Goal: Task Accomplishment & Management: Manage account settings

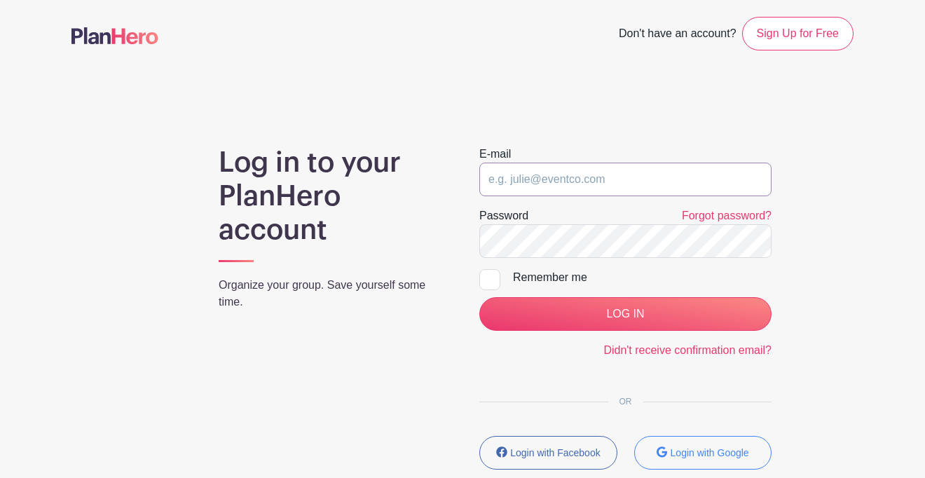
click at [629, 176] on input "email" at bounding box center [625, 180] width 292 height 34
type input "[EMAIL_ADDRESS][DOMAIN_NAME]"
click at [625, 314] on input "LOG IN" at bounding box center [625, 314] width 292 height 34
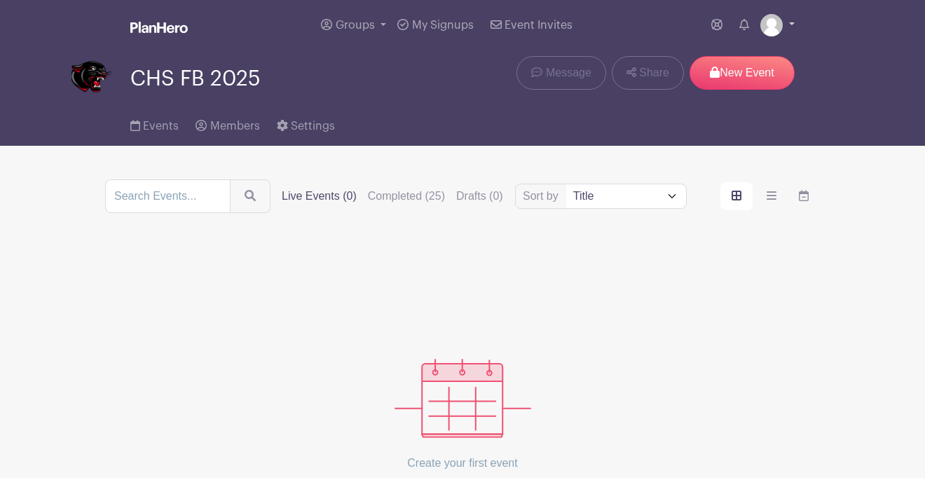
click at [781, 29] on img at bounding box center [771, 25] width 22 height 22
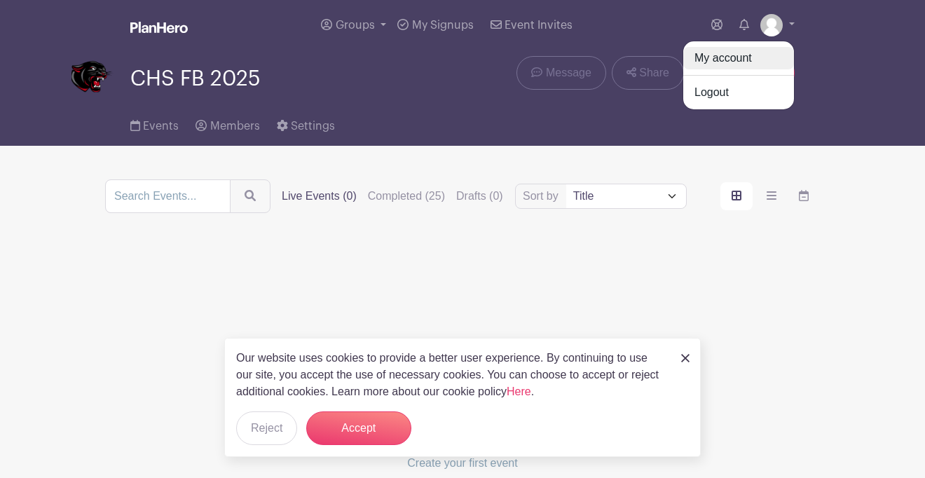
click at [746, 65] on link "My account" at bounding box center [738, 58] width 111 height 22
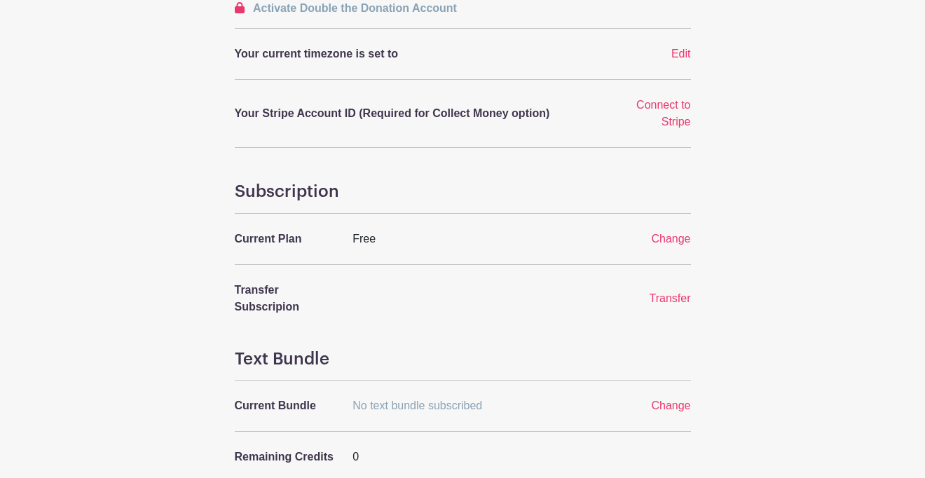
scroll to position [416, 0]
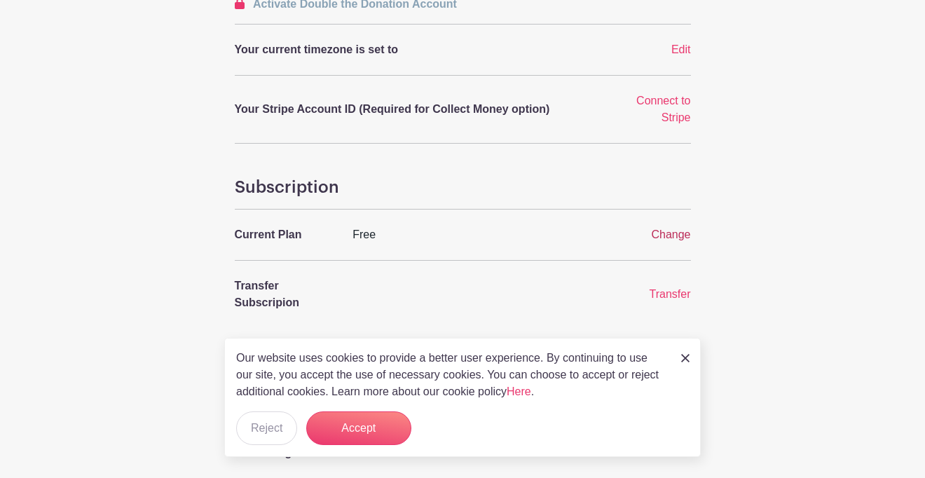
click at [669, 236] on span "Change" at bounding box center [670, 234] width 39 height 12
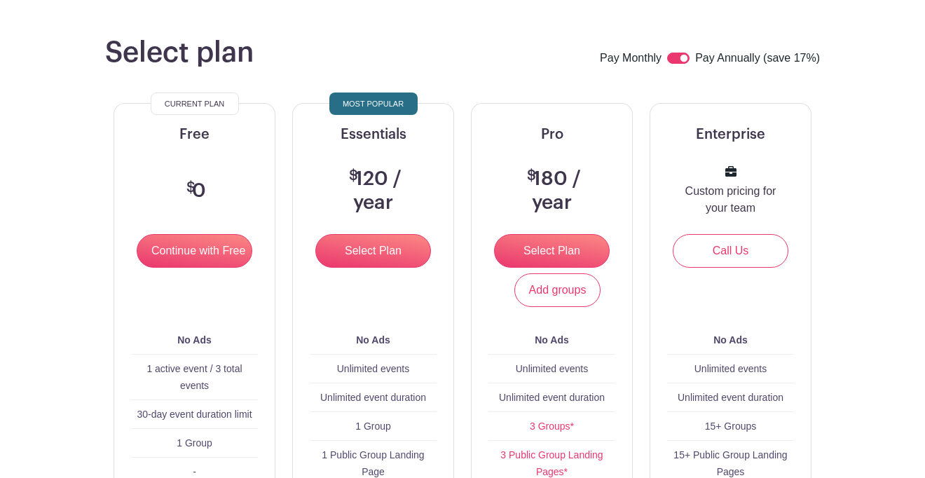
scroll to position [50, 0]
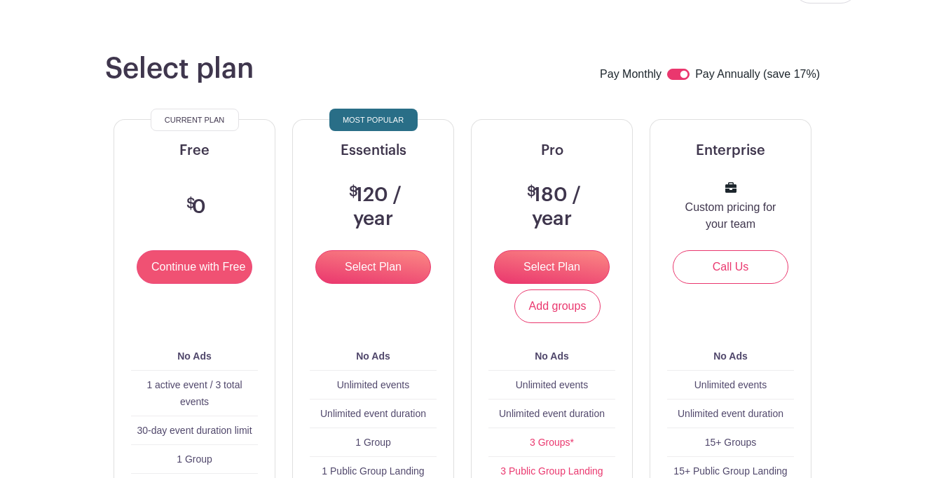
click at [231, 273] on input "Continue with Free" at bounding box center [195, 267] width 116 height 34
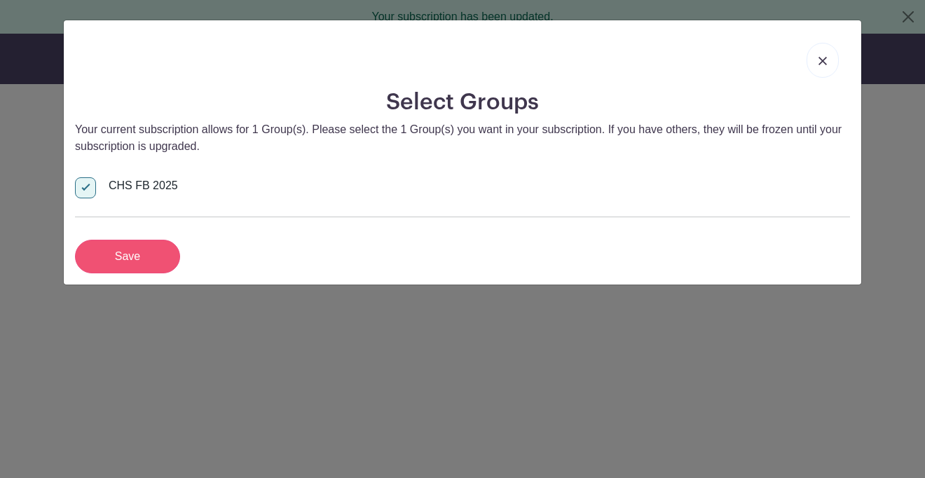
click at [145, 252] on input "Save" at bounding box center [127, 257] width 105 height 34
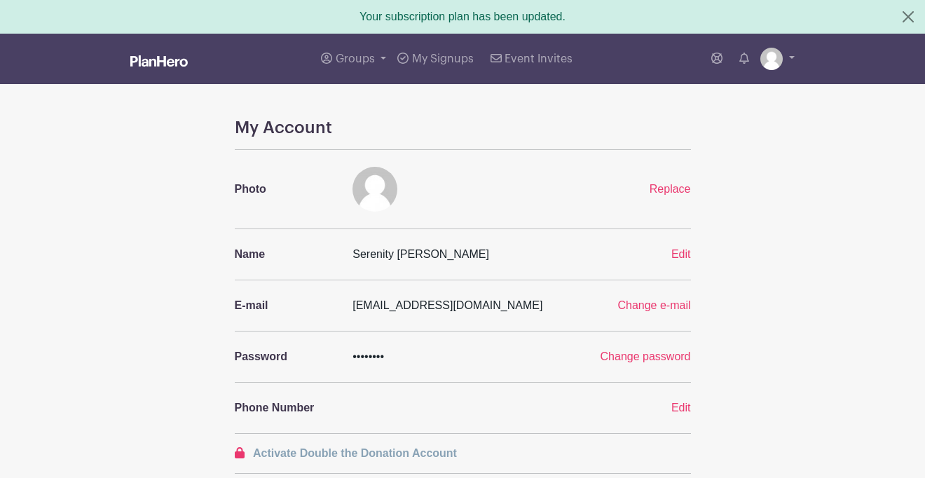
click at [179, 61] on img at bounding box center [158, 60] width 57 height 11
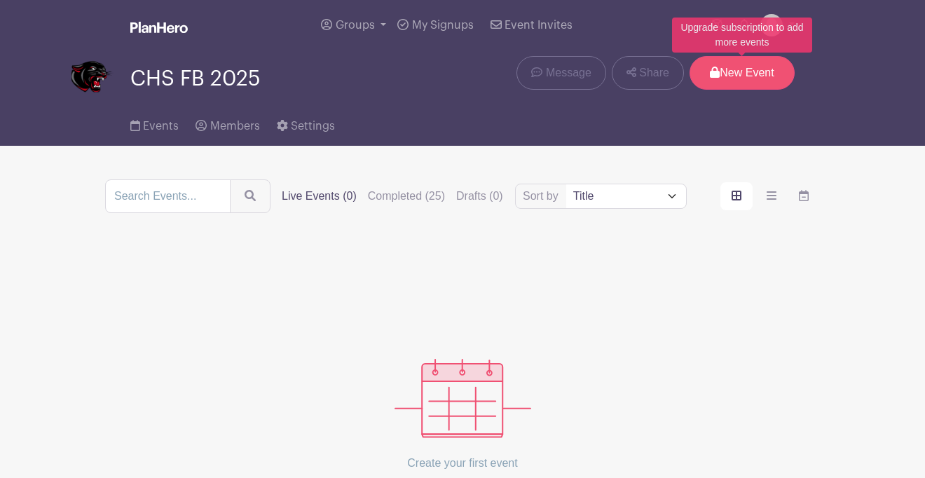
click at [749, 79] on p "New Event" at bounding box center [742, 73] width 105 height 34
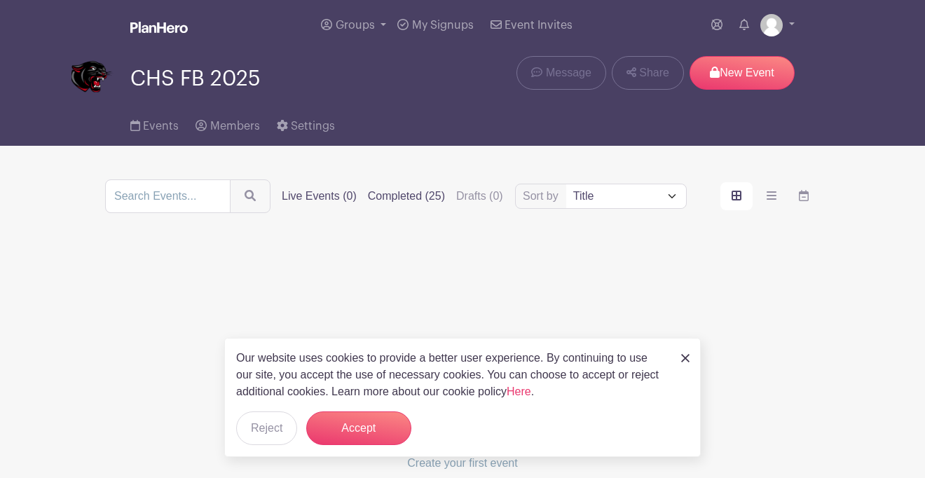
click at [423, 198] on label "Completed (25)" at bounding box center [406, 196] width 77 height 17
click at [0, 0] on input "Completed (25)" at bounding box center [0, 0] width 0 height 0
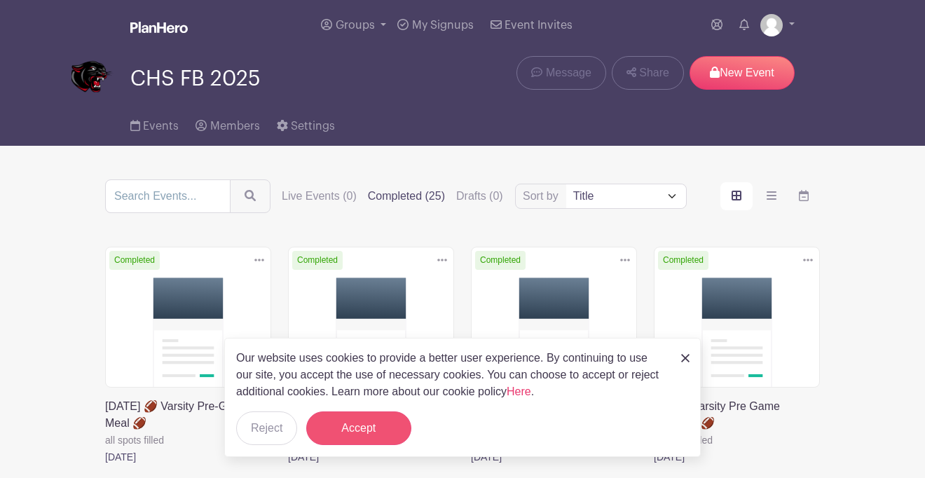
click at [350, 423] on button "Accept" at bounding box center [358, 428] width 105 height 34
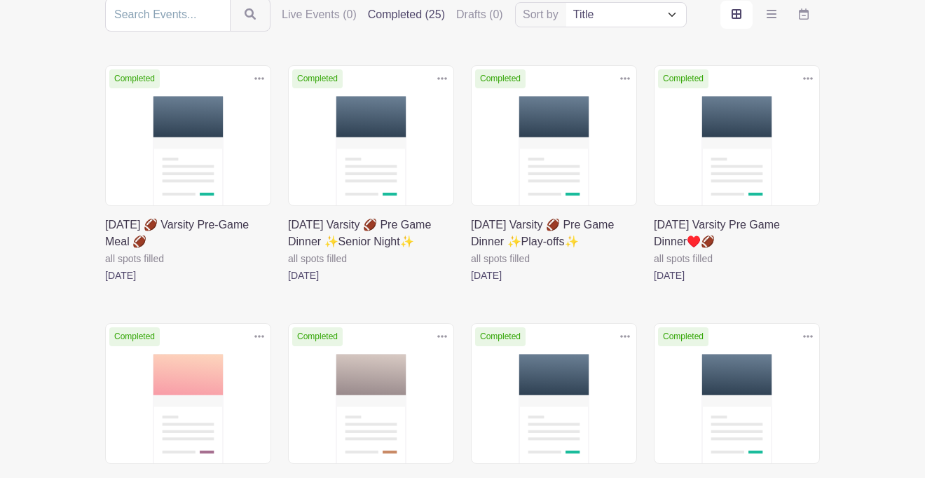
scroll to position [183, 0]
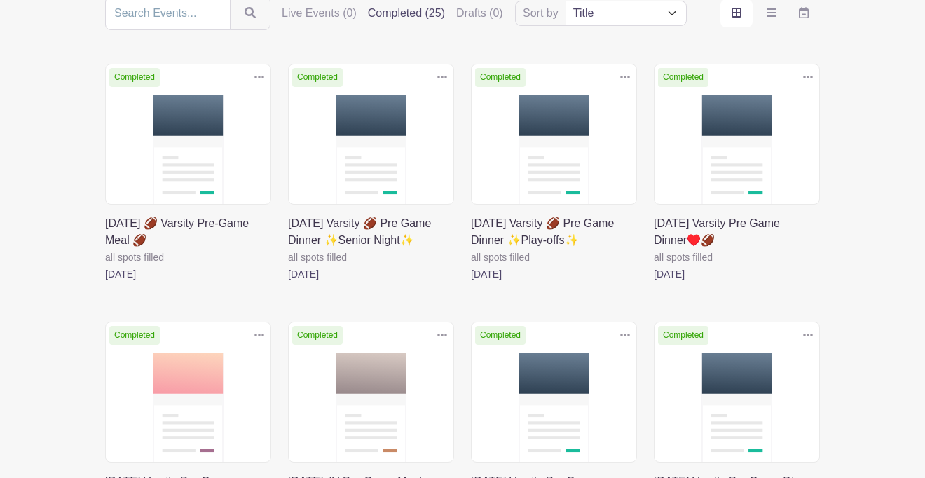
click at [105, 282] on link at bounding box center [105, 282] width 0 height 0
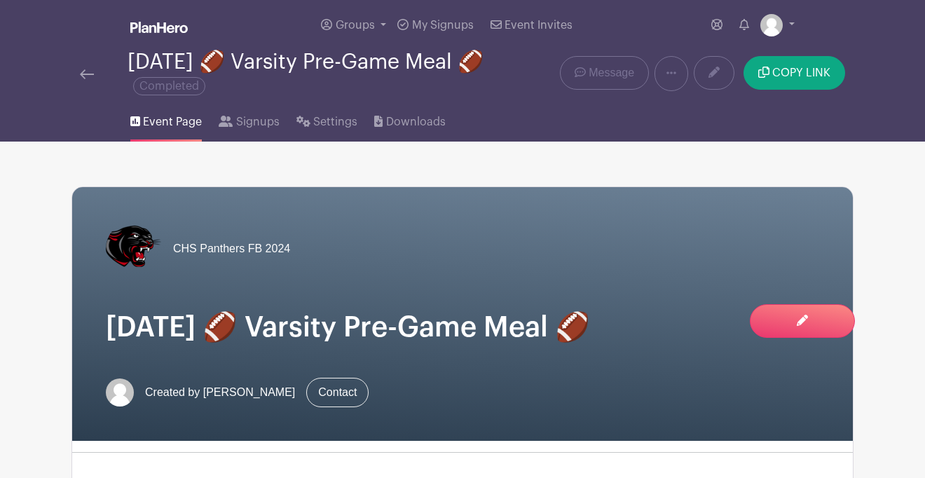
click at [90, 72] on img at bounding box center [87, 74] width 14 height 10
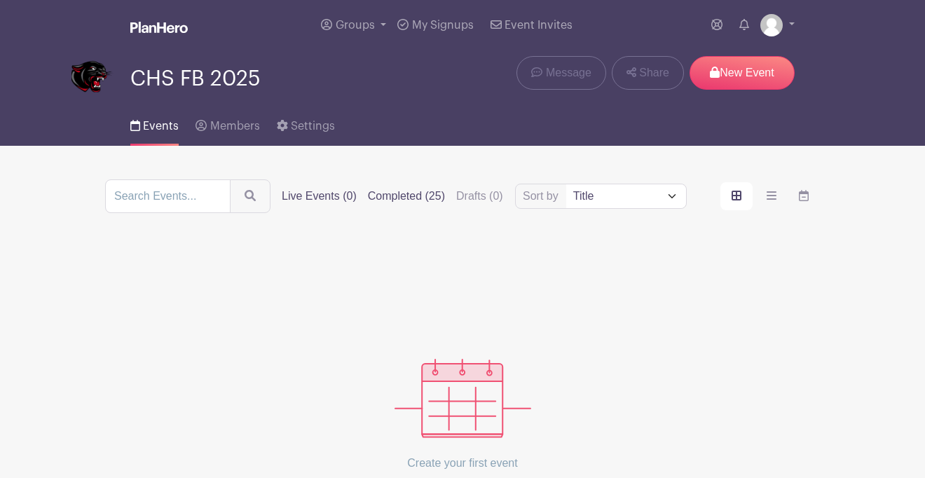
click at [431, 202] on label "Completed (25)" at bounding box center [406, 196] width 77 height 17
click at [0, 0] on input "Completed (25)" at bounding box center [0, 0] width 0 height 0
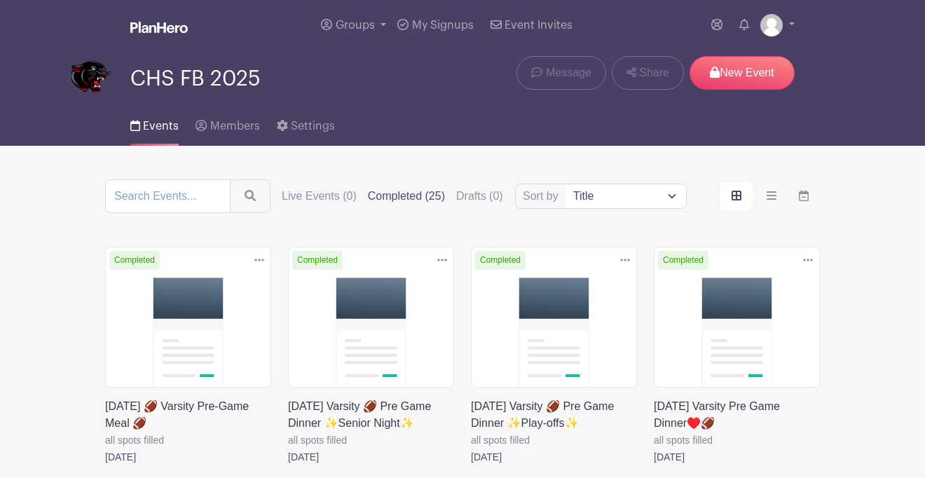
click at [808, 266] on icon at bounding box center [808, 259] width 10 height 11
click at [654, 465] on link at bounding box center [654, 465] width 0 height 0
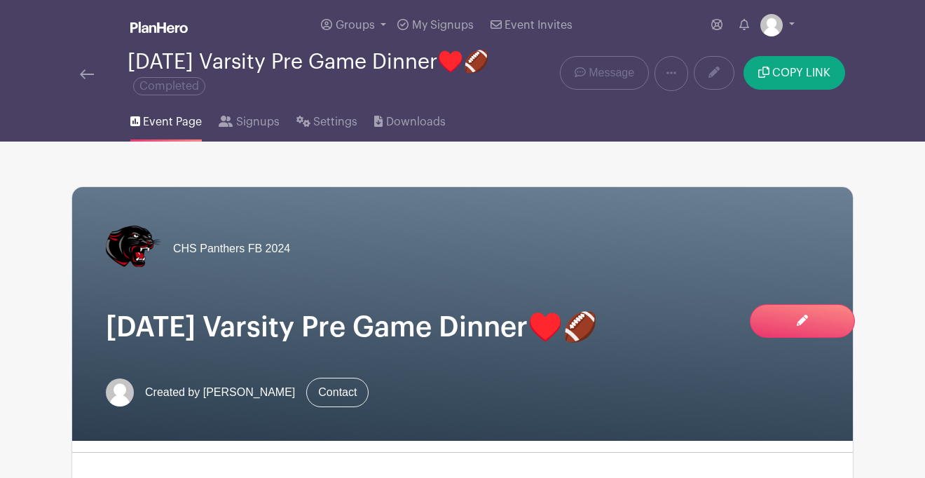
click at [89, 74] on img at bounding box center [87, 74] width 14 height 10
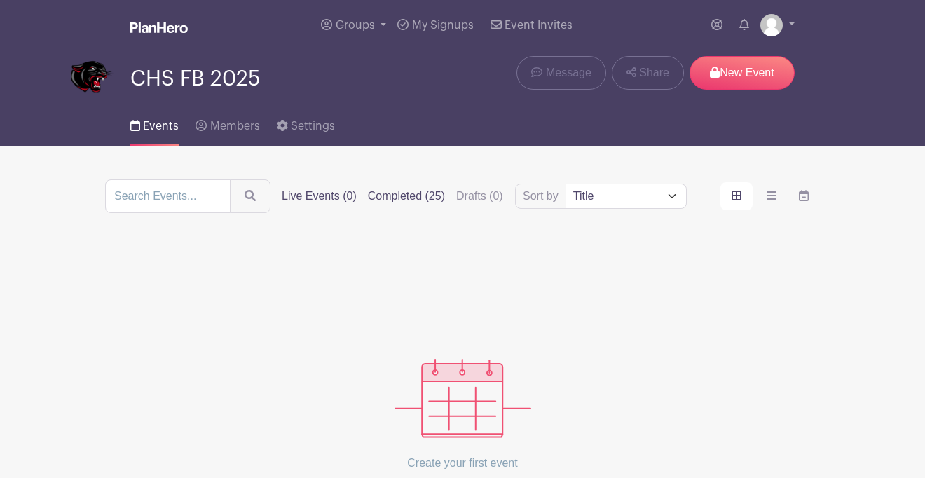
click at [426, 191] on label "Completed (25)" at bounding box center [406, 196] width 77 height 17
click at [0, 0] on input "Completed (25)" at bounding box center [0, 0] width 0 height 0
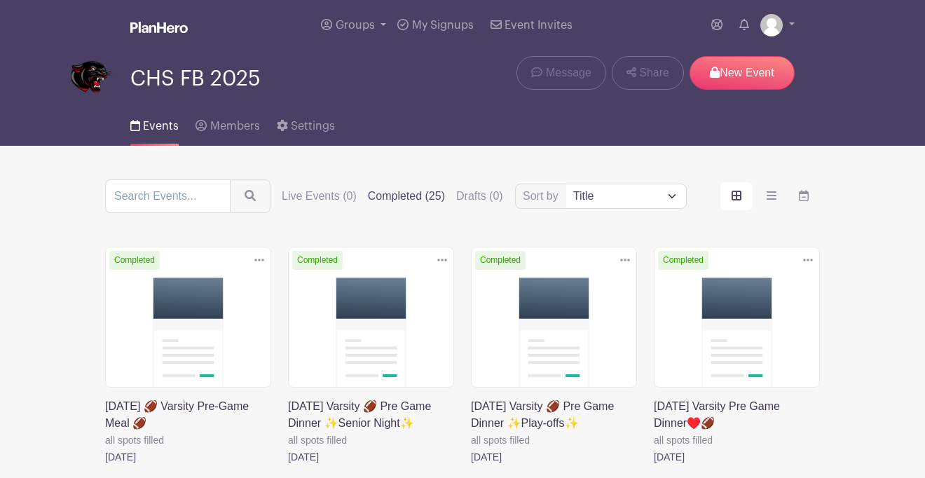
click at [288, 465] on link at bounding box center [288, 465] width 0 height 0
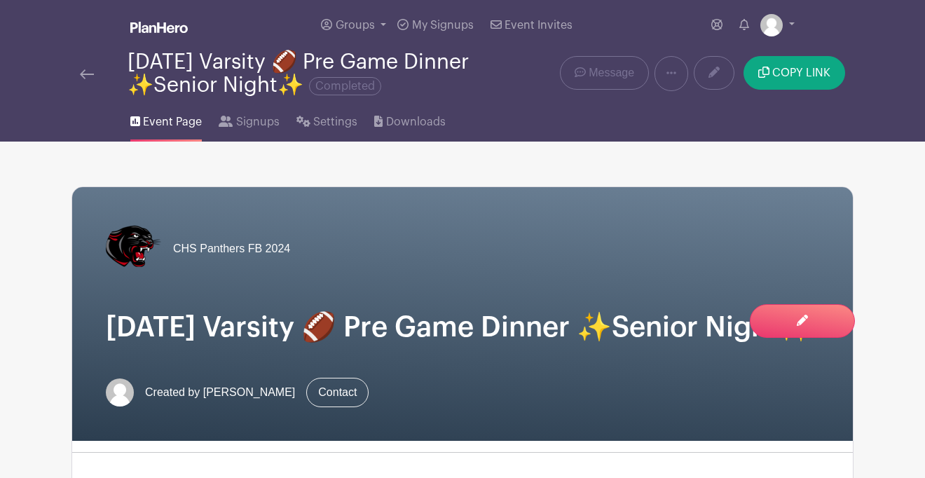
click at [85, 79] on img at bounding box center [87, 74] width 14 height 10
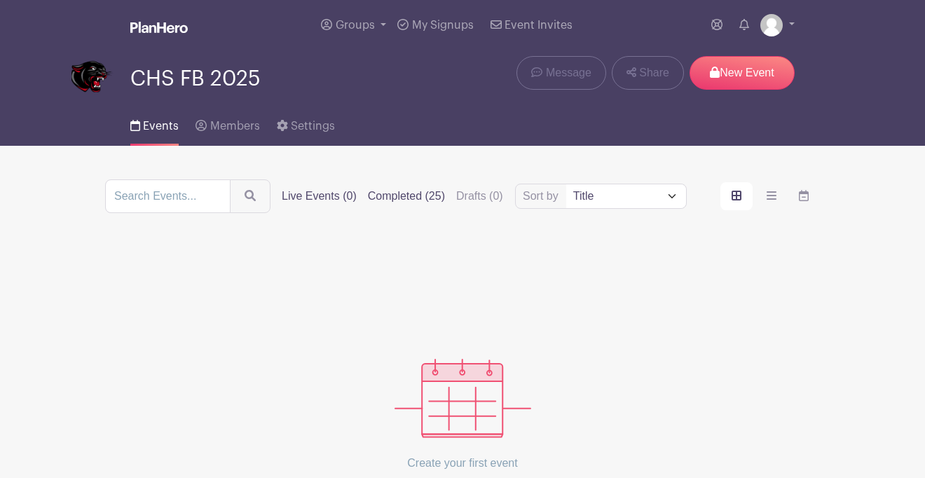
click at [418, 200] on label "Completed (25)" at bounding box center [406, 196] width 77 height 17
click at [0, 0] on input "Completed (25)" at bounding box center [0, 0] width 0 height 0
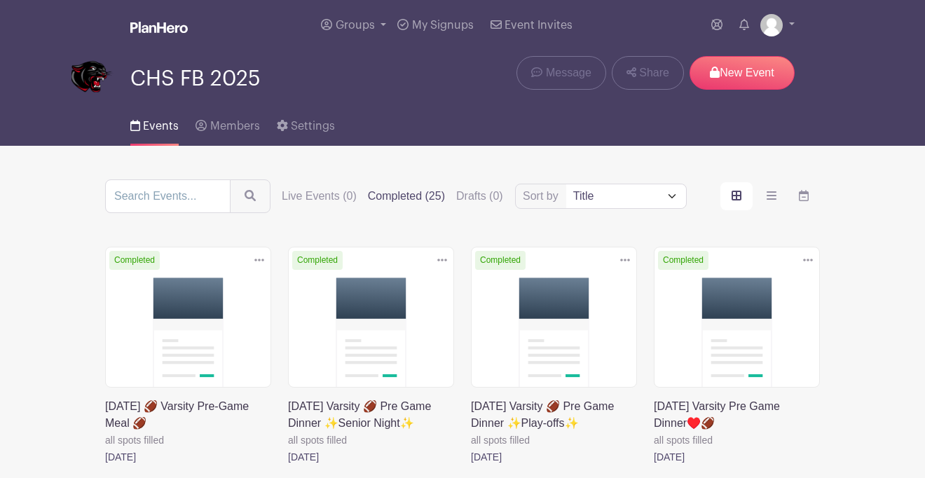
click at [439, 264] on icon at bounding box center [442, 259] width 10 height 11
click at [409, 318] on link "Delete" at bounding box center [396, 314] width 111 height 22
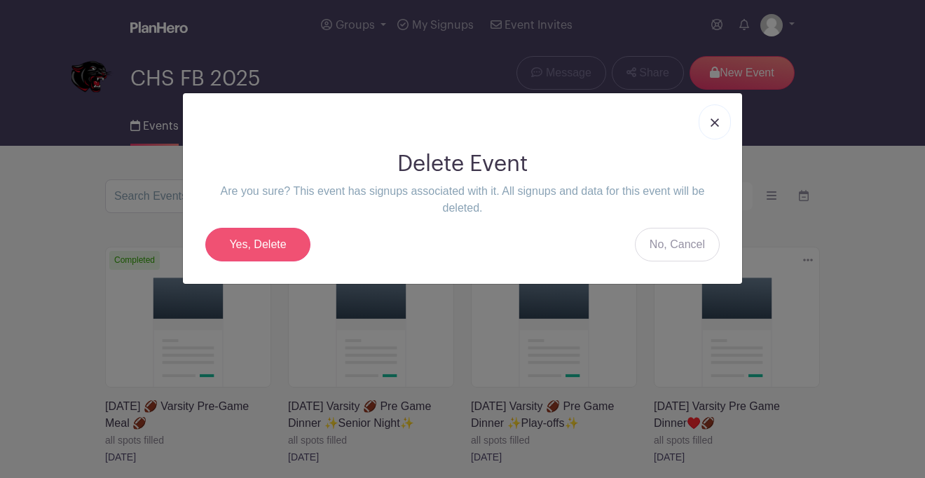
click at [286, 246] on link "Yes, Delete" at bounding box center [257, 245] width 105 height 34
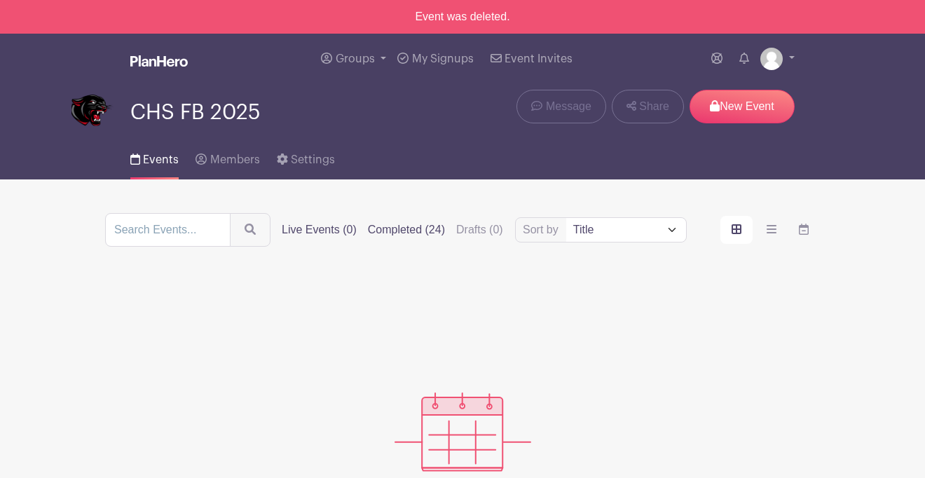
click at [423, 233] on label "Completed (24)" at bounding box center [406, 229] width 77 height 17
click at [0, 0] on input "Completed (24)" at bounding box center [0, 0] width 0 height 0
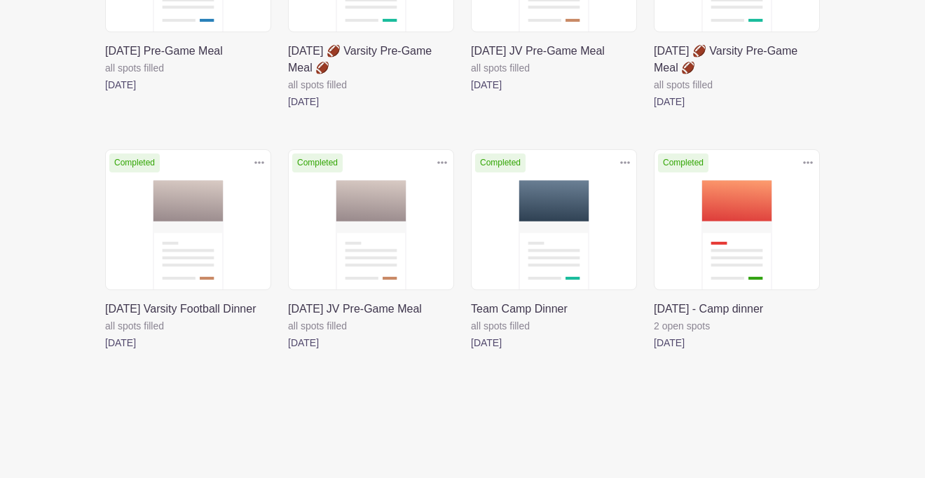
scroll to position [1452, 0]
click at [444, 157] on icon at bounding box center [442, 162] width 10 height 11
click at [399, 205] on link "Delete" at bounding box center [396, 216] width 111 height 22
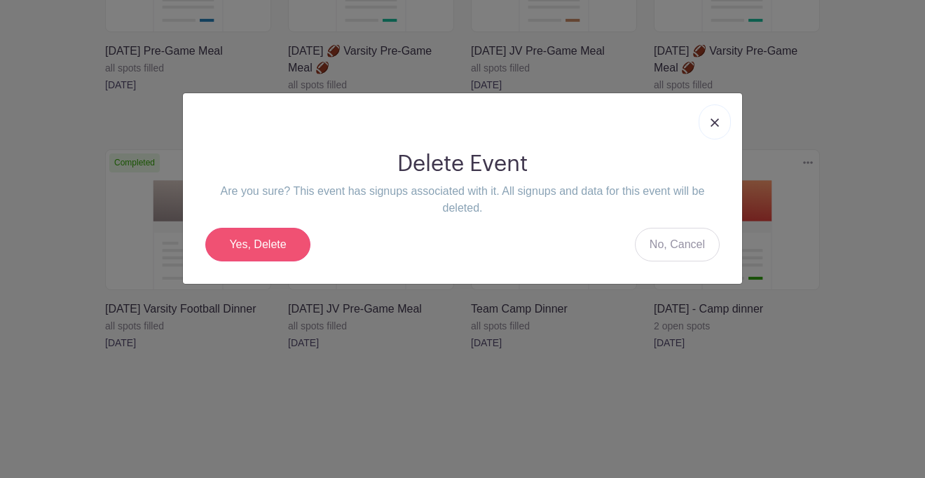
click at [292, 237] on link "Yes, Delete" at bounding box center [257, 245] width 105 height 34
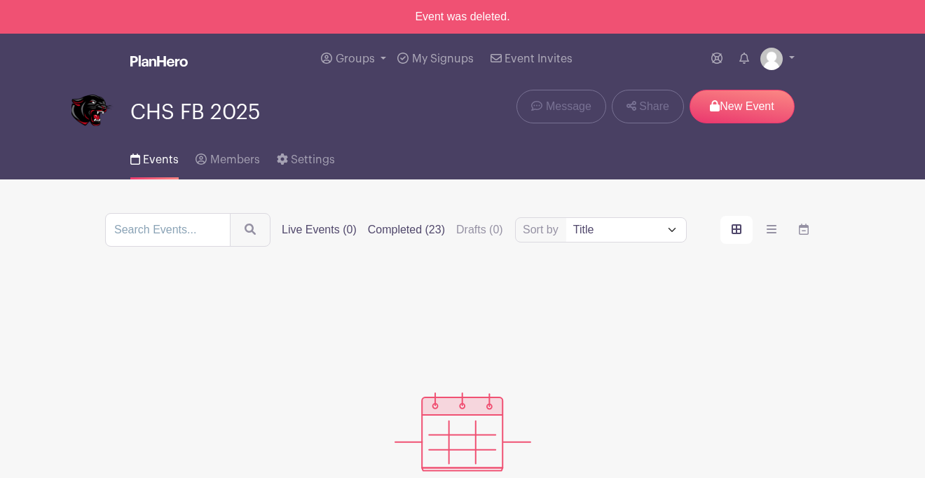
click at [441, 230] on label "Completed (23)" at bounding box center [406, 229] width 77 height 17
click at [0, 0] on input "Completed (23)" at bounding box center [0, 0] width 0 height 0
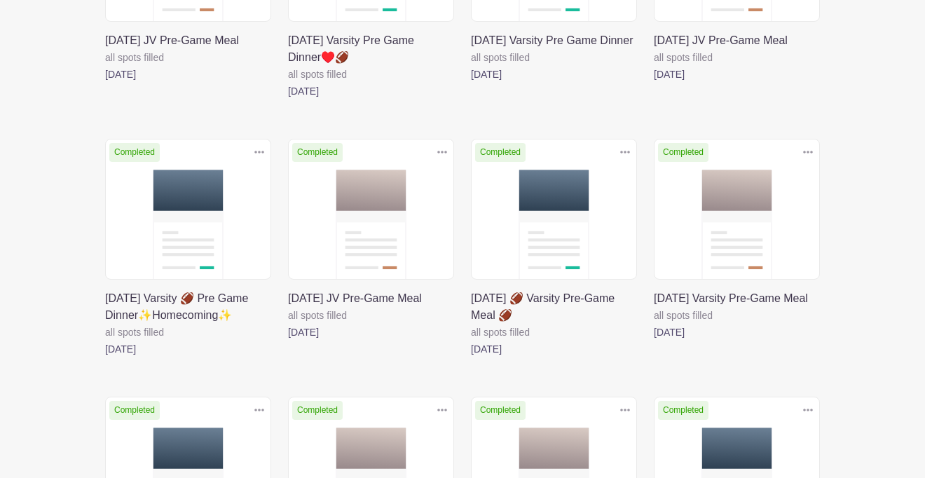
scroll to position [689, 0]
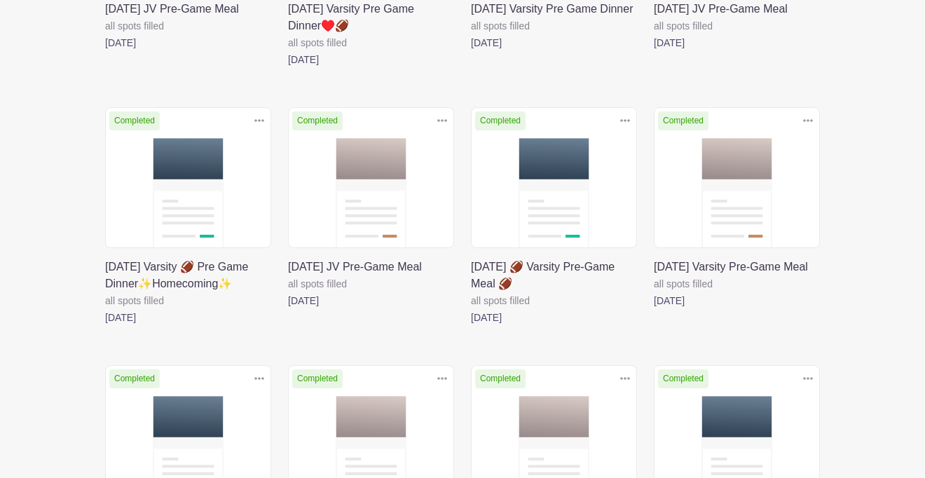
click at [439, 122] on icon at bounding box center [442, 120] width 10 height 3
click at [391, 173] on link "Delete" at bounding box center [396, 174] width 111 height 22
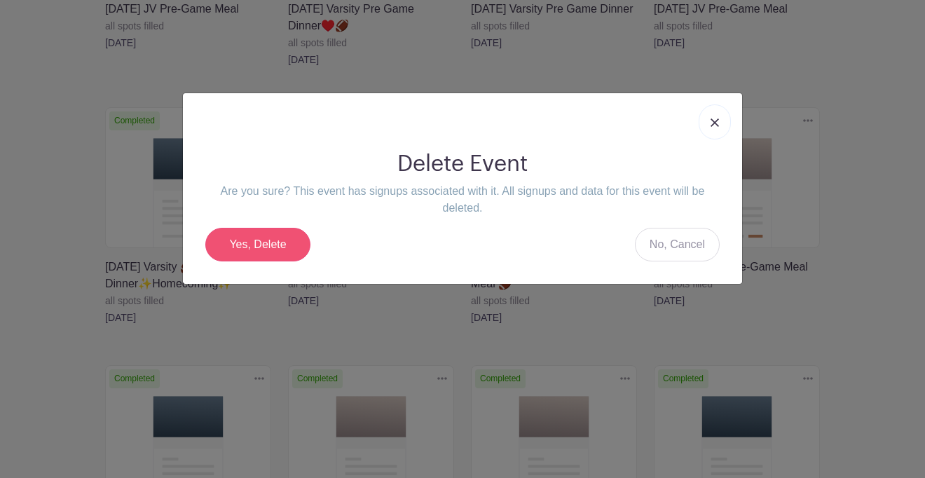
click at [273, 243] on link "Yes, Delete" at bounding box center [257, 245] width 105 height 34
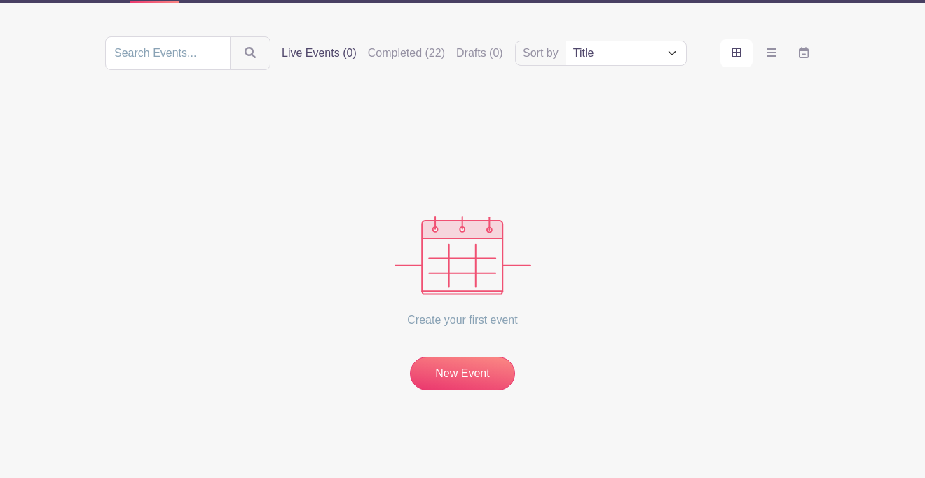
scroll to position [178, 0]
click at [444, 53] on label "Completed (22)" at bounding box center [406, 53] width 77 height 17
click at [0, 0] on input "Completed (22)" at bounding box center [0, 0] width 0 height 0
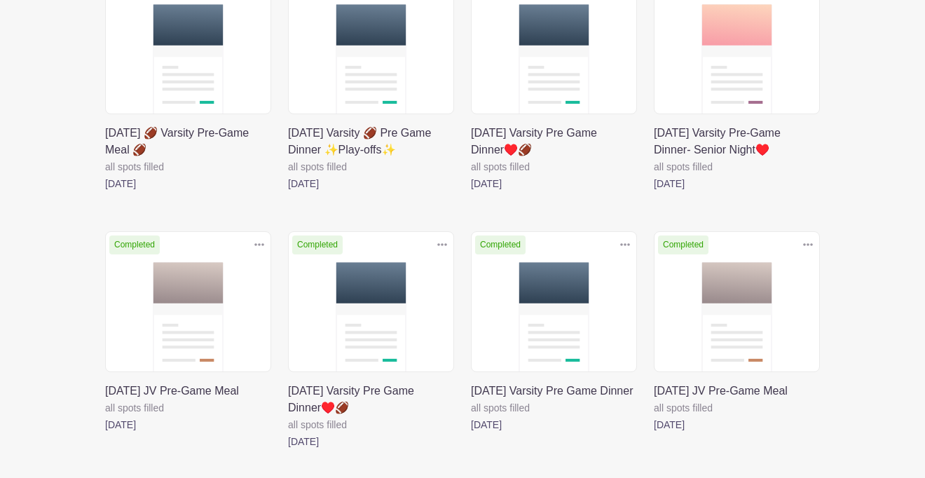
scroll to position [315, 0]
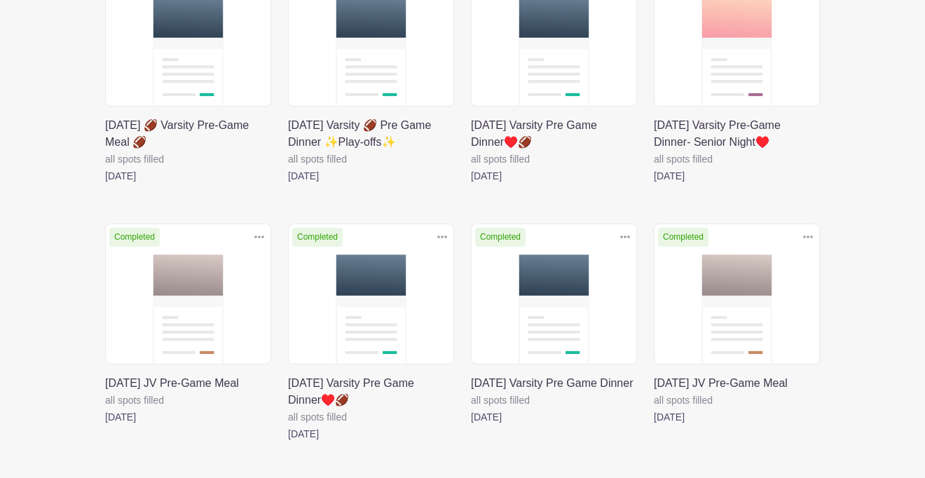
click at [810, 238] on icon at bounding box center [808, 236] width 10 height 11
click at [764, 292] on link "Delete" at bounding box center [762, 291] width 111 height 22
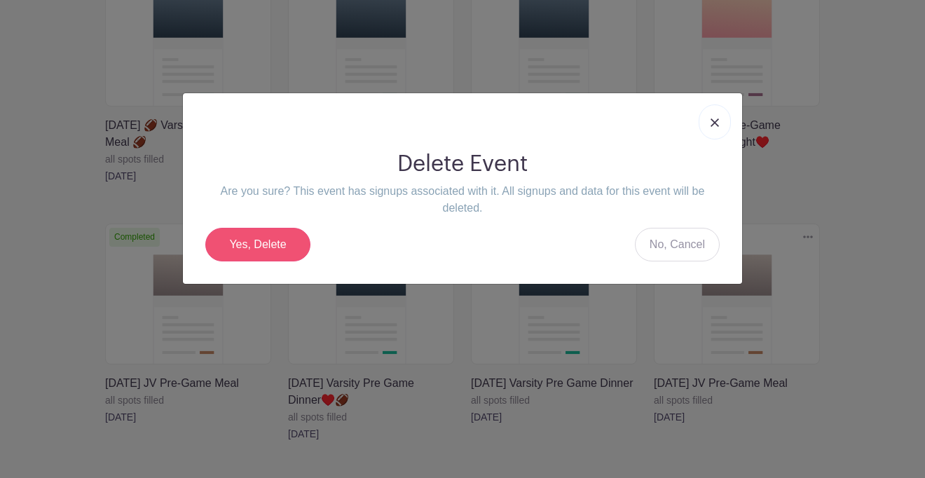
click at [288, 240] on link "Yes, Delete" at bounding box center [257, 245] width 105 height 34
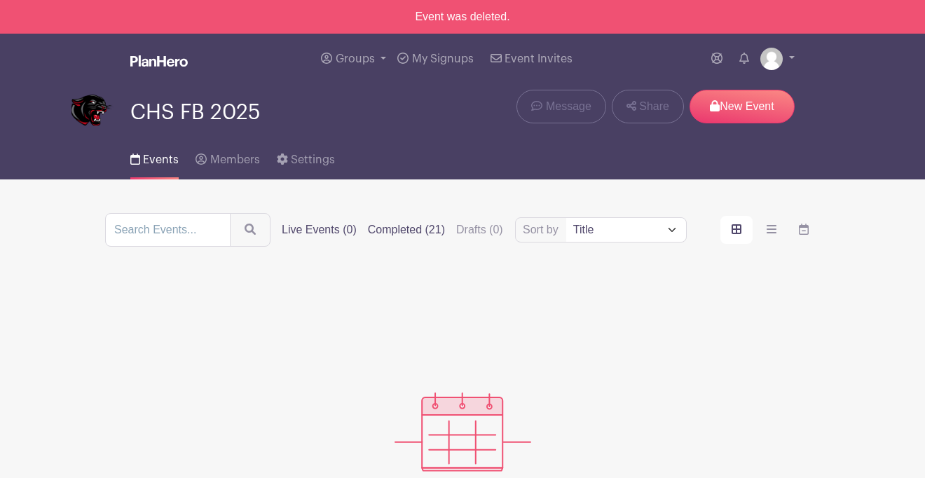
click at [407, 231] on label "Completed (21)" at bounding box center [406, 229] width 77 height 17
click at [0, 0] on input "Completed (21)" at bounding box center [0, 0] width 0 height 0
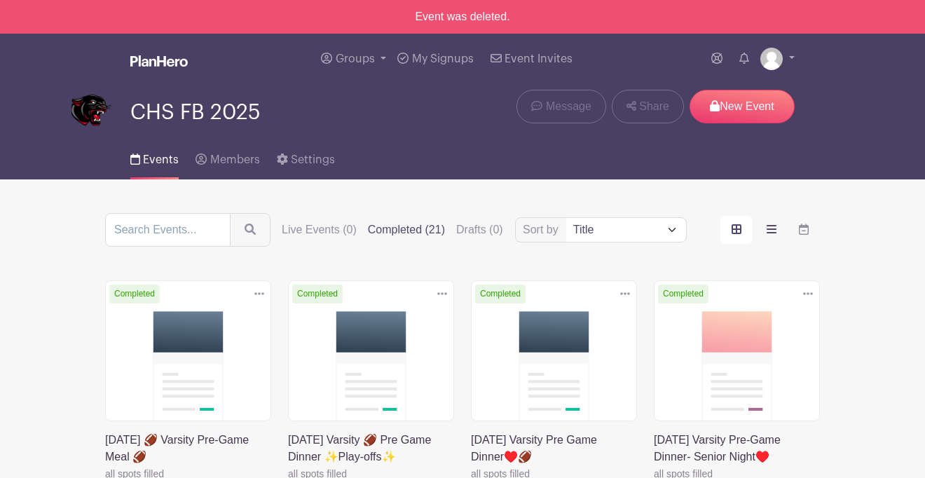
click at [778, 221] on label "order and view" at bounding box center [772, 230] width 32 height 28
click at [0, 0] on input "order and view" at bounding box center [0, 0] width 0 height 0
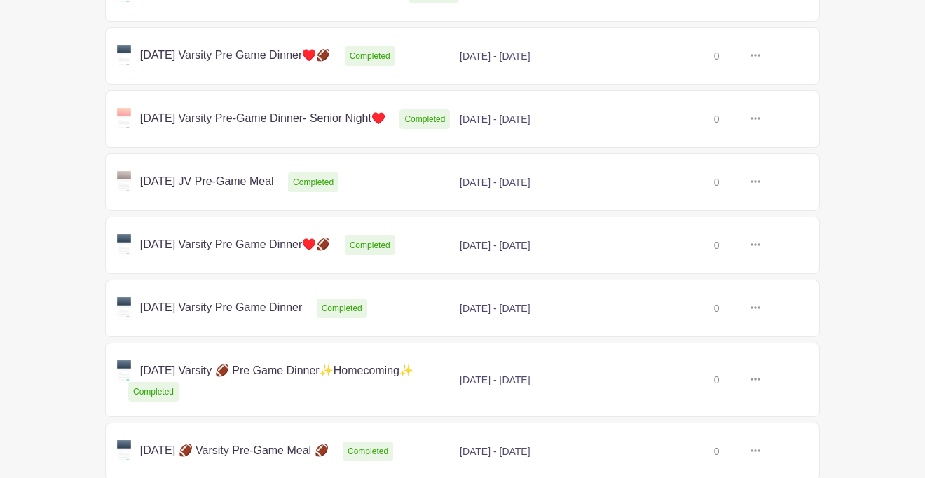
scroll to position [405, 0]
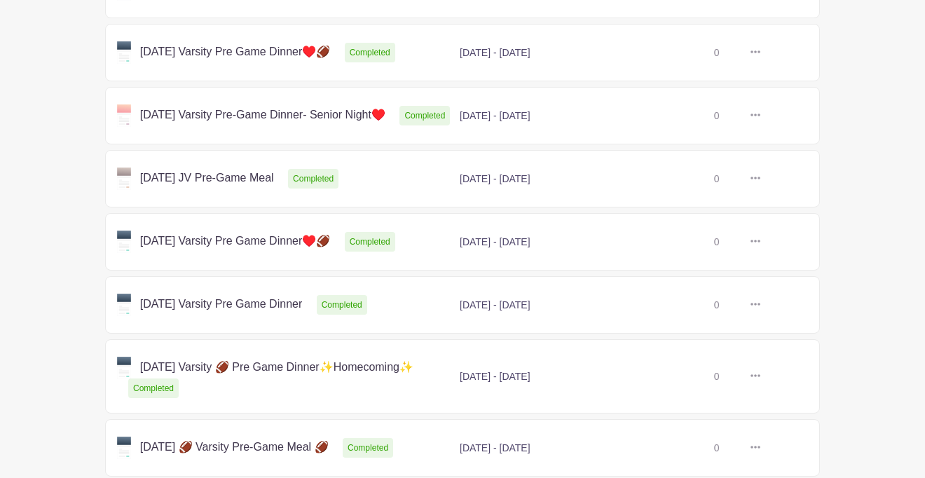
click at [760, 179] on icon at bounding box center [756, 178] width 10 height 3
click at [777, 243] on link "Delete" at bounding box center [801, 232] width 111 height 22
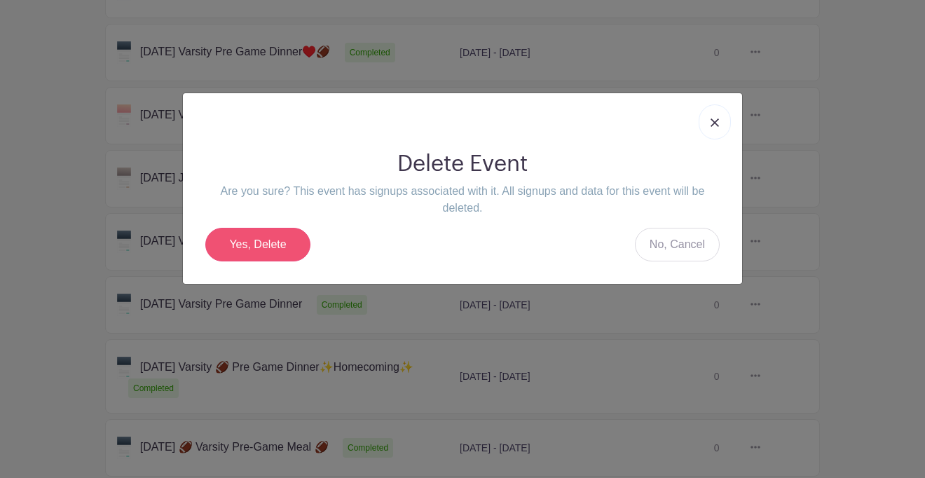
click at [259, 245] on link "Yes, Delete" at bounding box center [257, 245] width 105 height 34
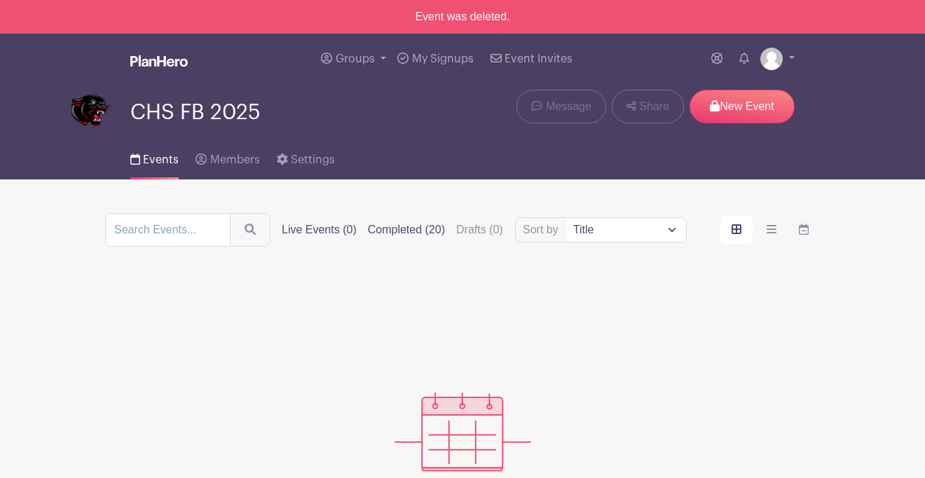
click at [428, 232] on label "Completed (20)" at bounding box center [406, 229] width 77 height 17
click at [0, 0] on input "Completed (20)" at bounding box center [0, 0] width 0 height 0
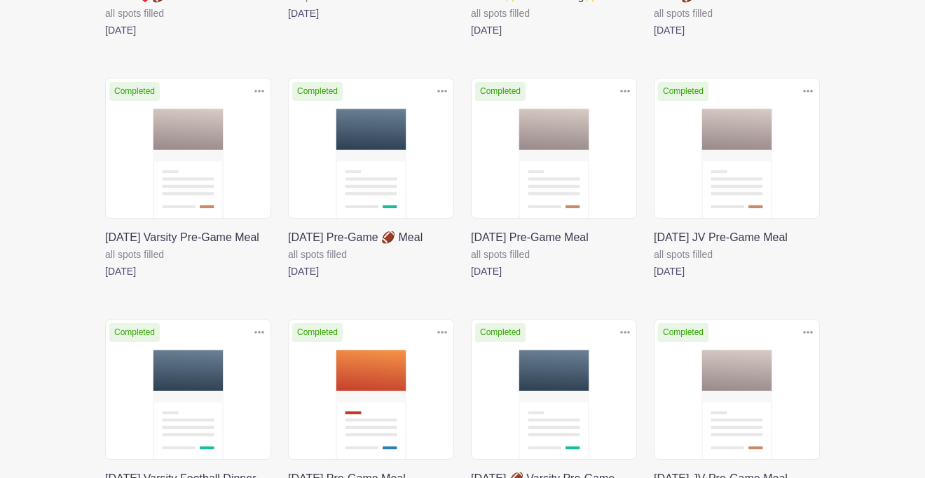
scroll to position [728, 0]
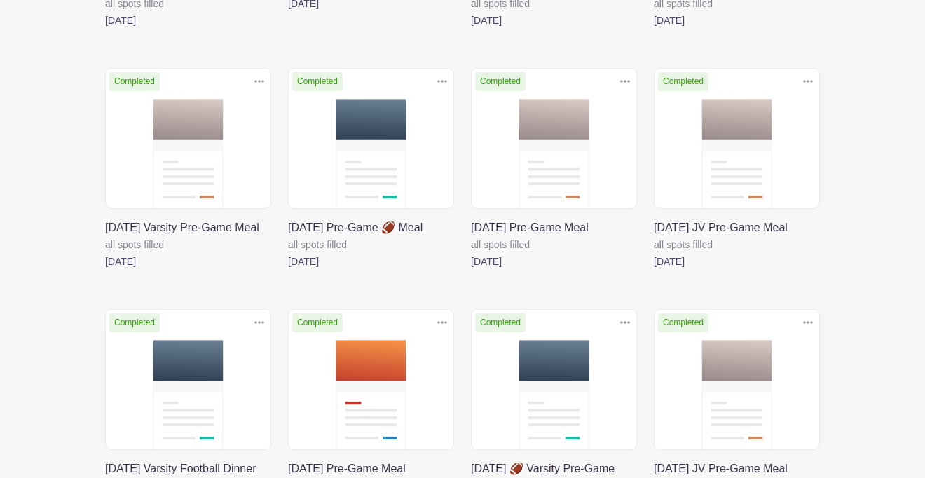
click at [807, 83] on icon at bounding box center [808, 81] width 10 height 3
click at [771, 146] on link "Delete" at bounding box center [762, 135] width 111 height 22
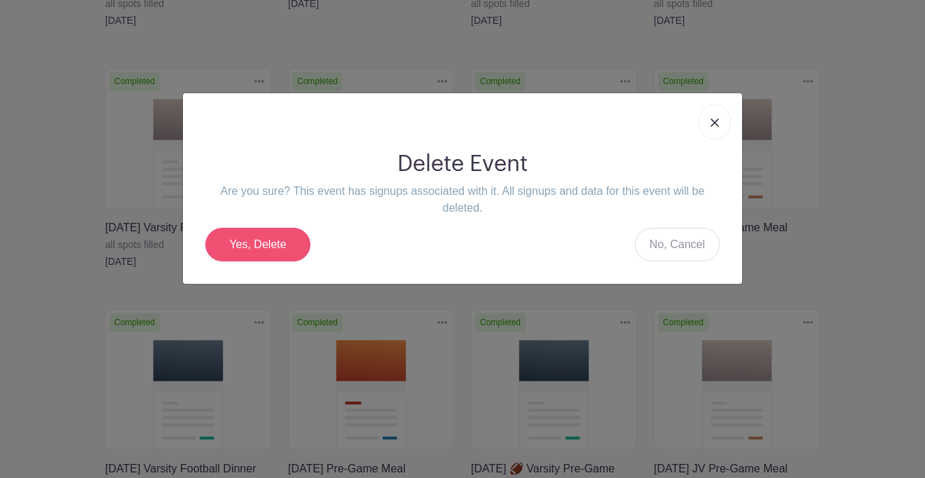
click at [275, 248] on link "Yes, Delete" at bounding box center [257, 245] width 105 height 34
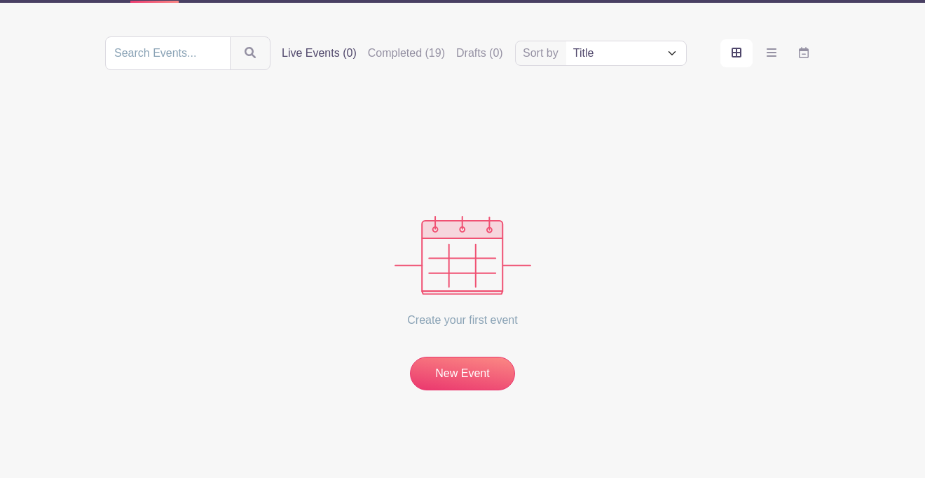
scroll to position [178, 0]
click at [434, 53] on label "Completed (19)" at bounding box center [406, 53] width 77 height 17
click at [0, 0] on input "Completed (19)" at bounding box center [0, 0] width 0 height 0
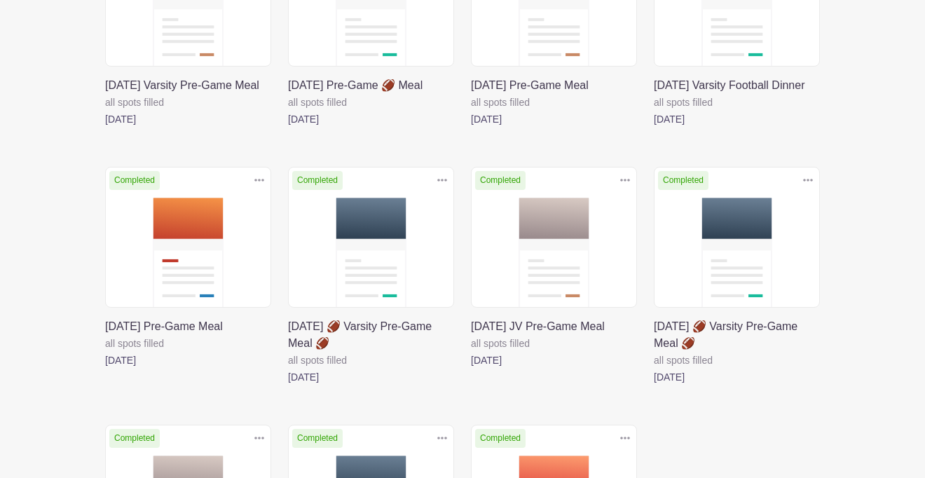
scroll to position [894, 0]
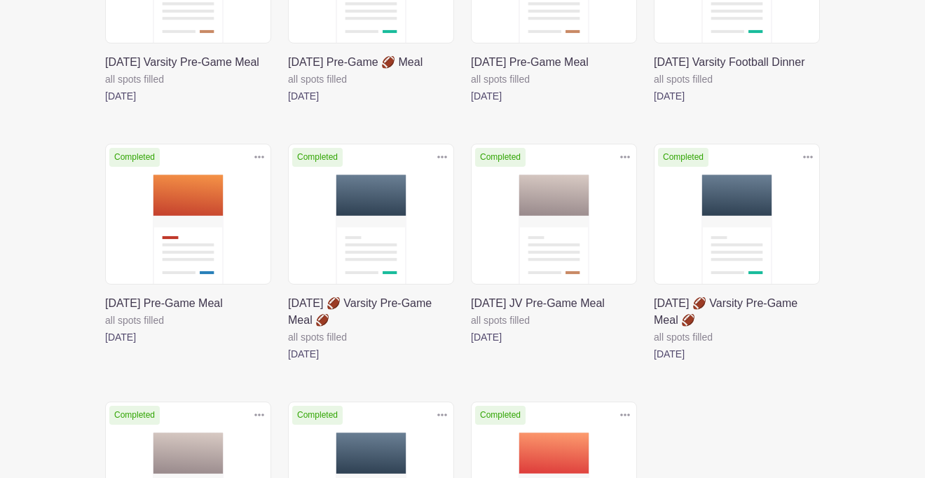
click at [471, 346] on link at bounding box center [471, 346] width 0 height 0
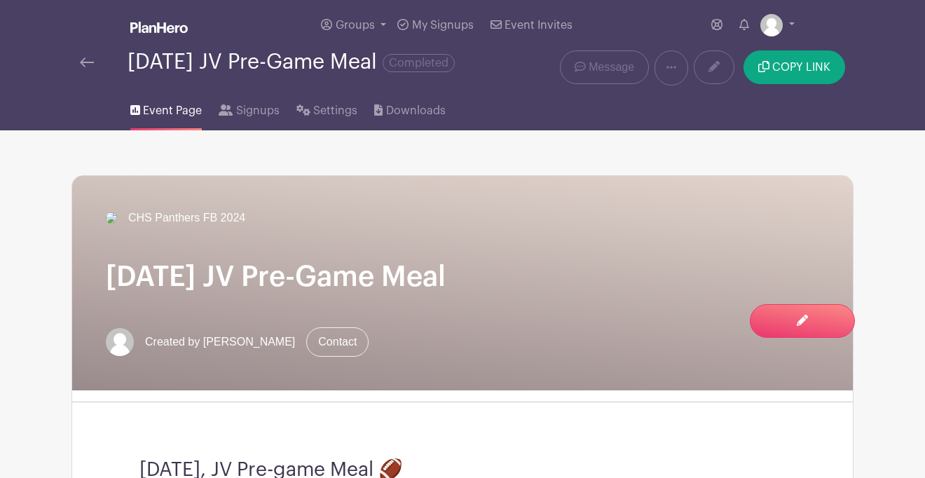
click at [88, 67] on img at bounding box center [87, 62] width 14 height 10
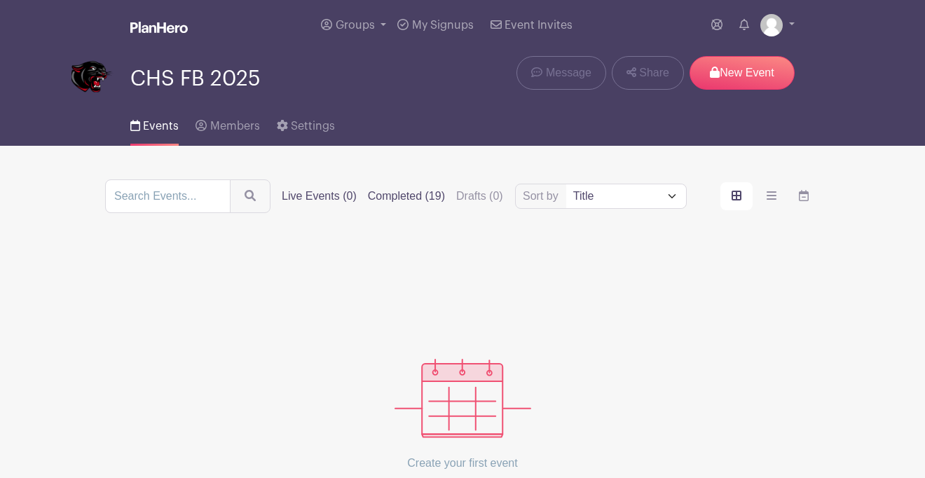
click at [445, 197] on label "Completed (19)" at bounding box center [406, 196] width 77 height 17
click at [0, 0] on input "Completed (19)" at bounding box center [0, 0] width 0 height 0
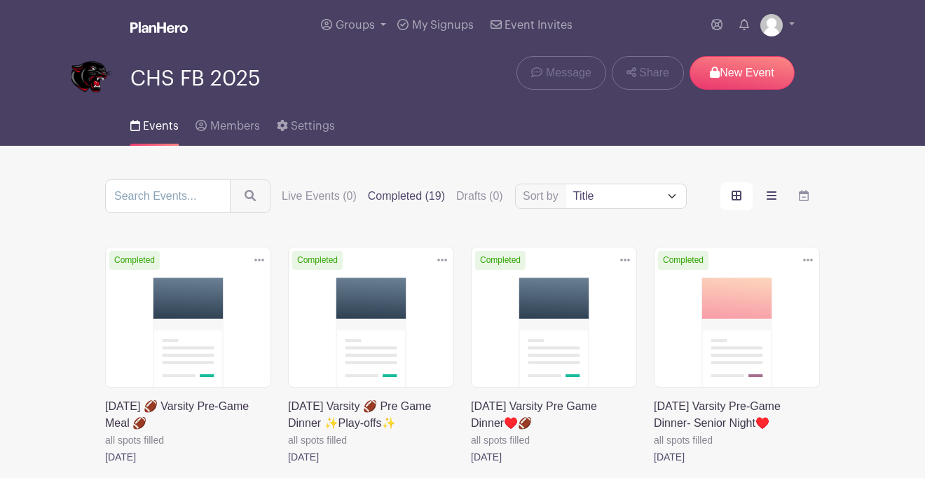
click at [770, 200] on icon "order and view" at bounding box center [772, 195] width 10 height 8
click at [0, 0] on input "order and view" at bounding box center [0, 0] width 0 height 0
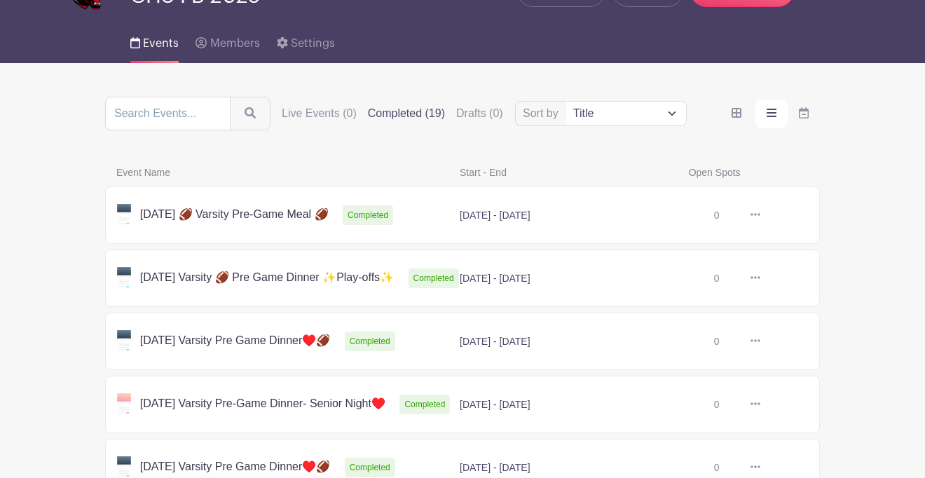
scroll to position [85, 0]
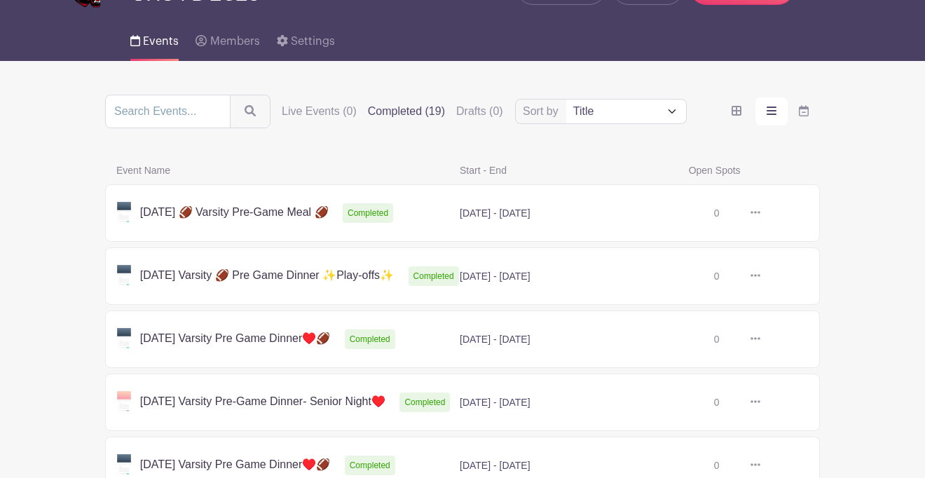
click at [760, 276] on link at bounding box center [760, 276] width 0 height 0
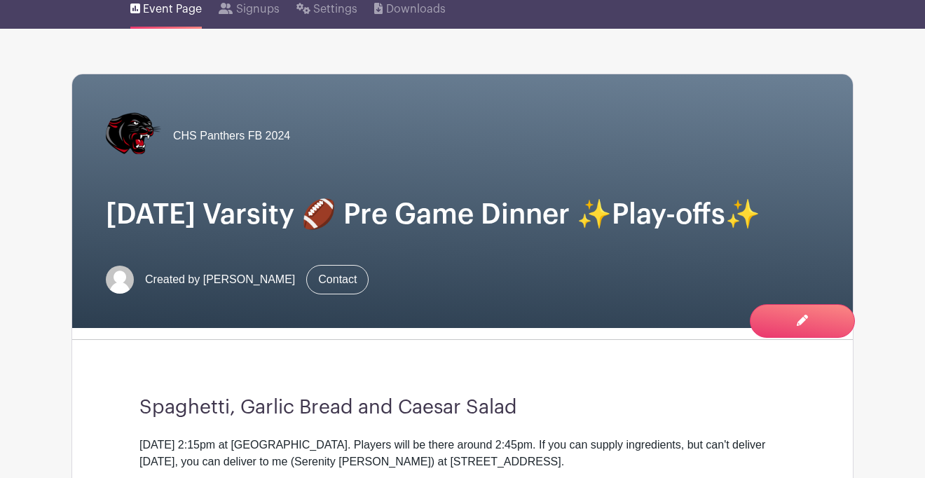
scroll to position [123, 0]
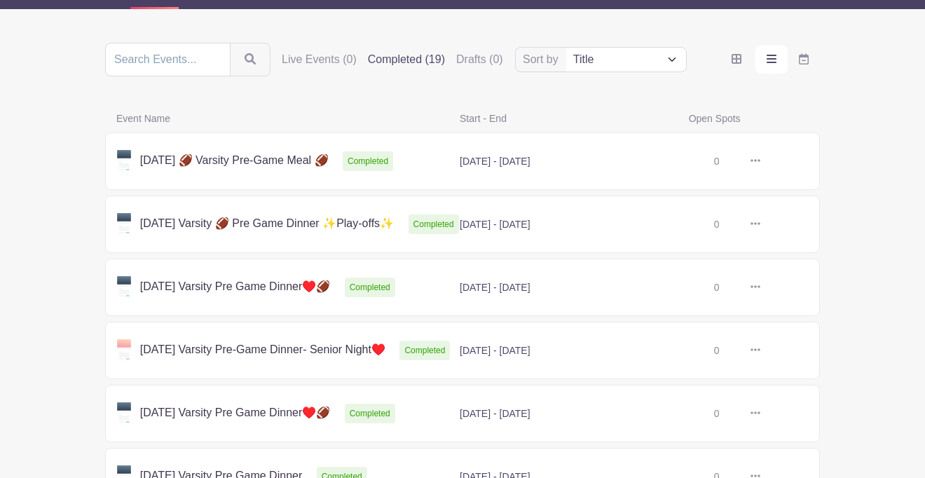
scroll to position [203, 0]
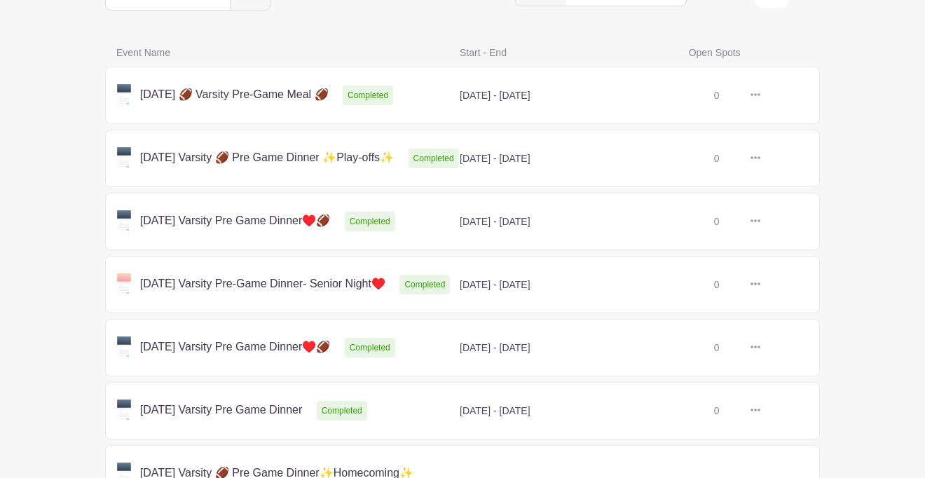
click at [760, 285] on link at bounding box center [760, 285] width 0 height 0
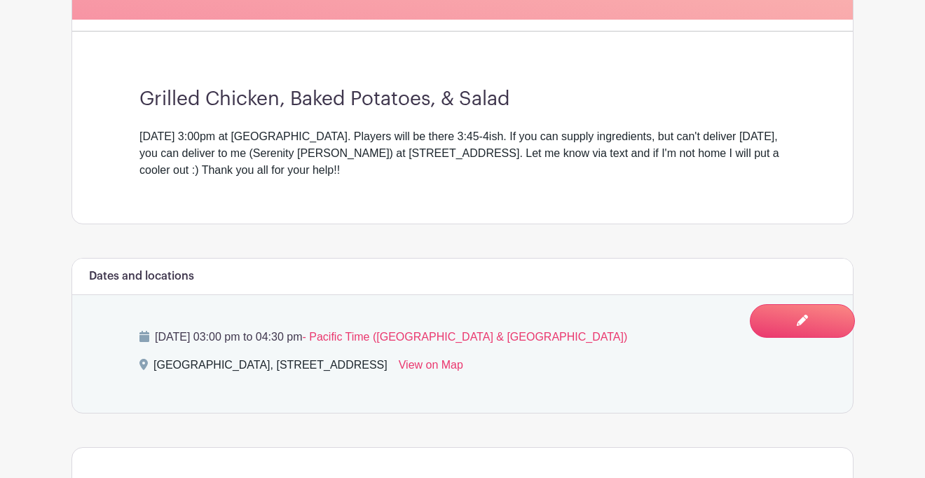
scroll to position [285, 0]
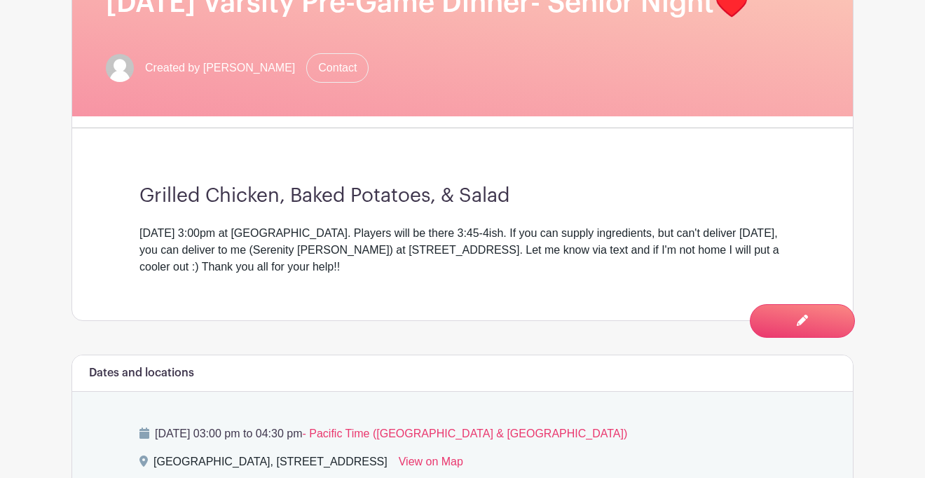
scroll to position [203, 0]
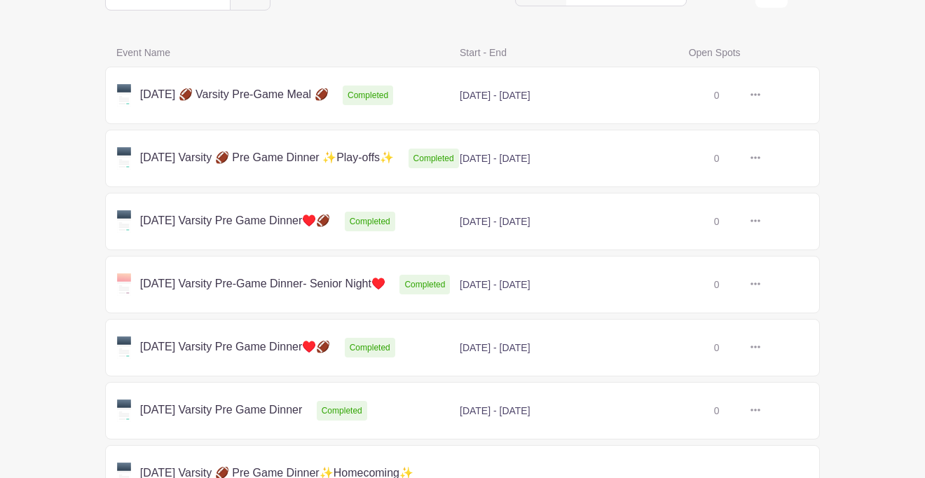
click at [758, 289] on icon at bounding box center [756, 283] width 10 height 11
click at [776, 349] on link "Delete" at bounding box center [801, 338] width 111 height 22
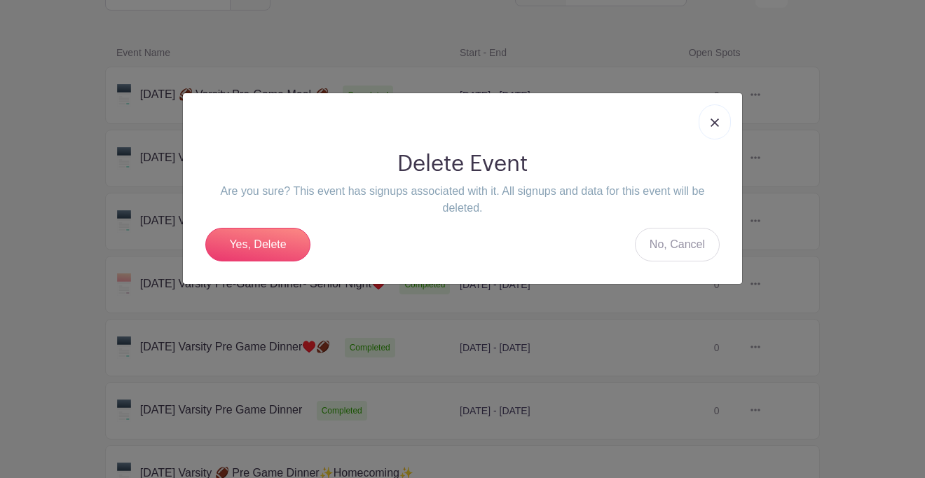
click at [268, 263] on div "Delete Event Are you sure? This event has signups associated with it. All signu…" at bounding box center [462, 205] width 537 height 133
click at [275, 252] on link "Yes, Delete" at bounding box center [257, 245] width 105 height 34
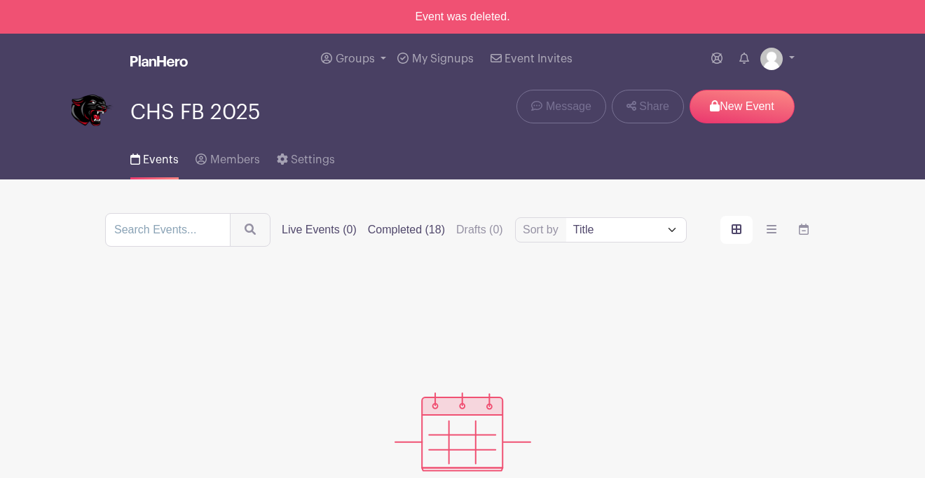
click at [426, 229] on label "Completed (18)" at bounding box center [406, 229] width 77 height 17
click at [0, 0] on input "Completed (18)" at bounding box center [0, 0] width 0 height 0
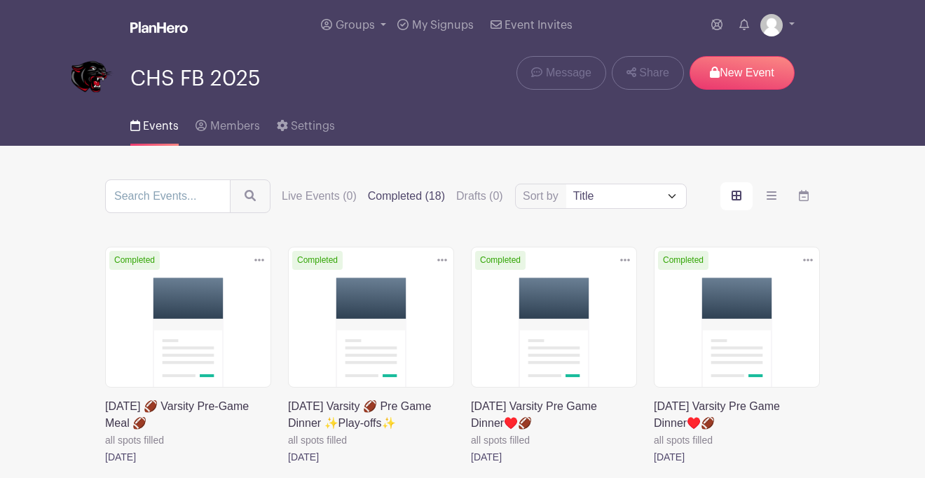
scroll to position [46, 0]
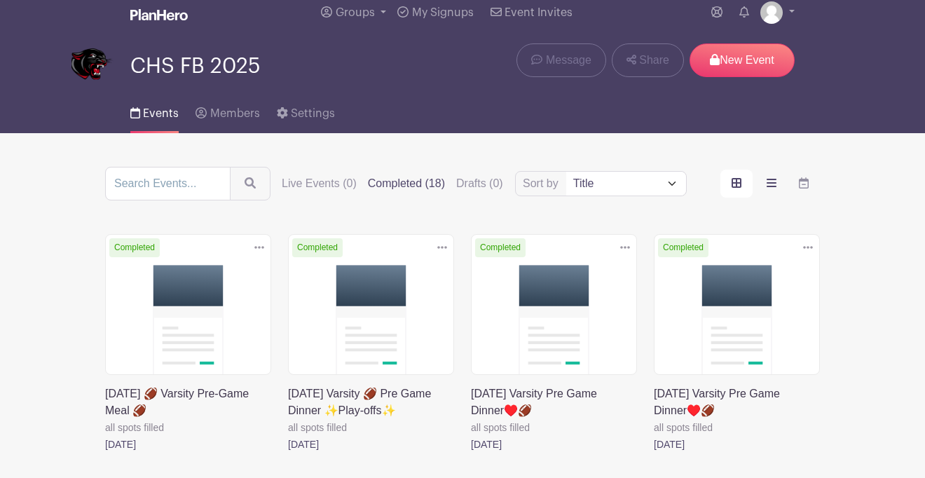
click at [775, 184] on icon "order and view" at bounding box center [772, 182] width 10 height 11
click at [0, 0] on input "order and view" at bounding box center [0, 0] width 0 height 0
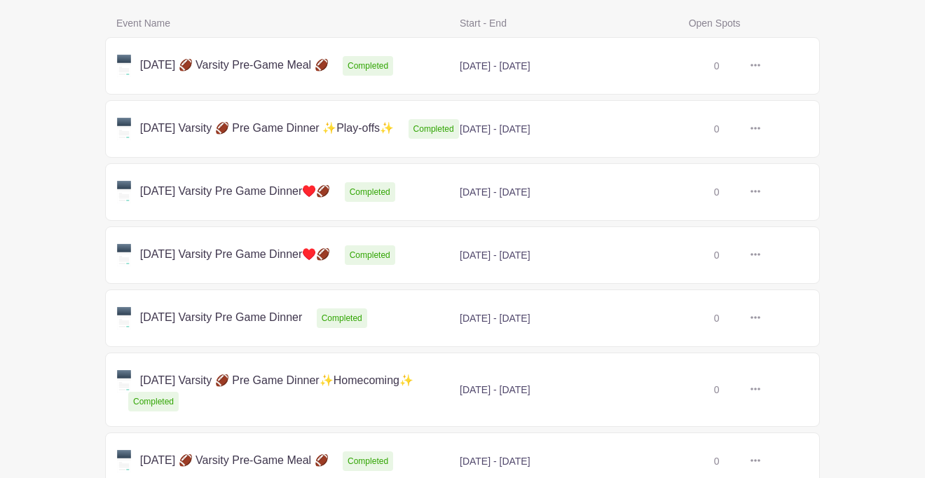
scroll to position [294, 0]
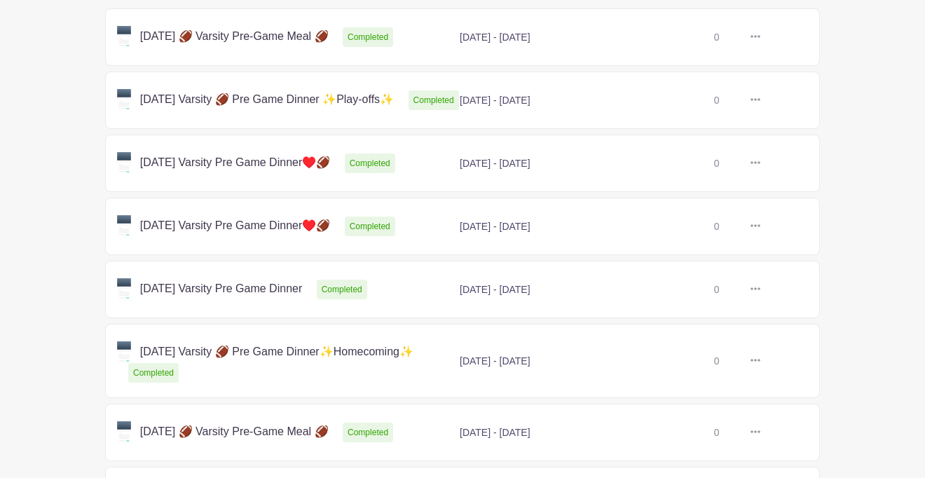
click at [760, 226] on link at bounding box center [760, 226] width 0 height 0
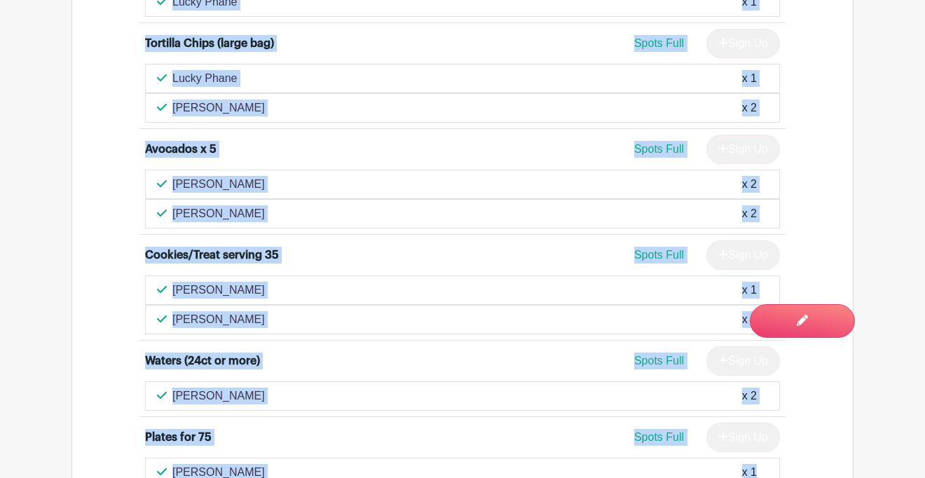
scroll to position [1991, 0]
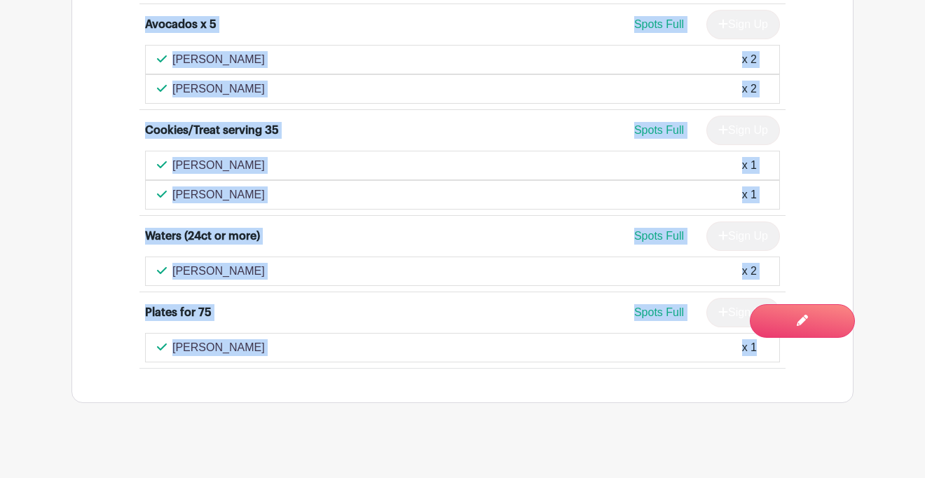
drag, startPoint x: 129, startPoint y: 86, endPoint x: 456, endPoint y: 512, distance: 537.4
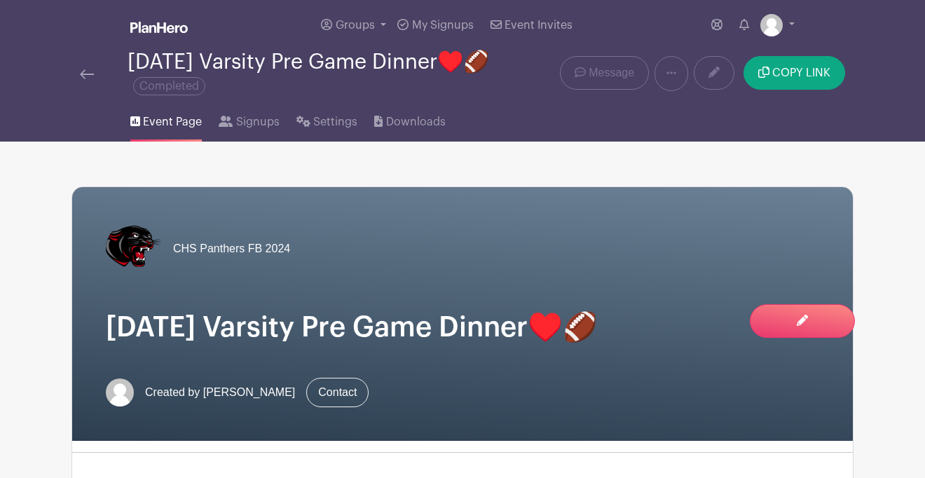
scroll to position [0, 0]
click at [91, 76] on img at bounding box center [87, 74] width 14 height 10
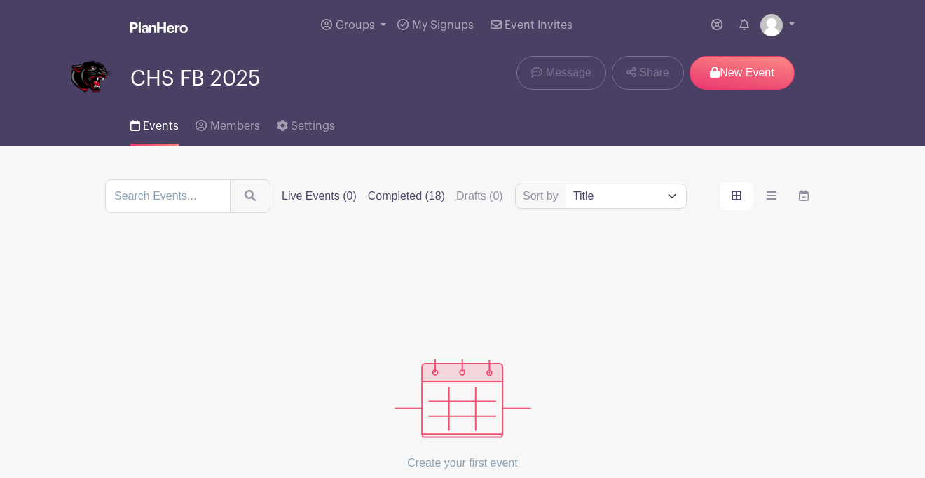
click at [426, 203] on label "Completed (18)" at bounding box center [406, 196] width 77 height 17
click at [0, 0] on input "Completed (18)" at bounding box center [0, 0] width 0 height 0
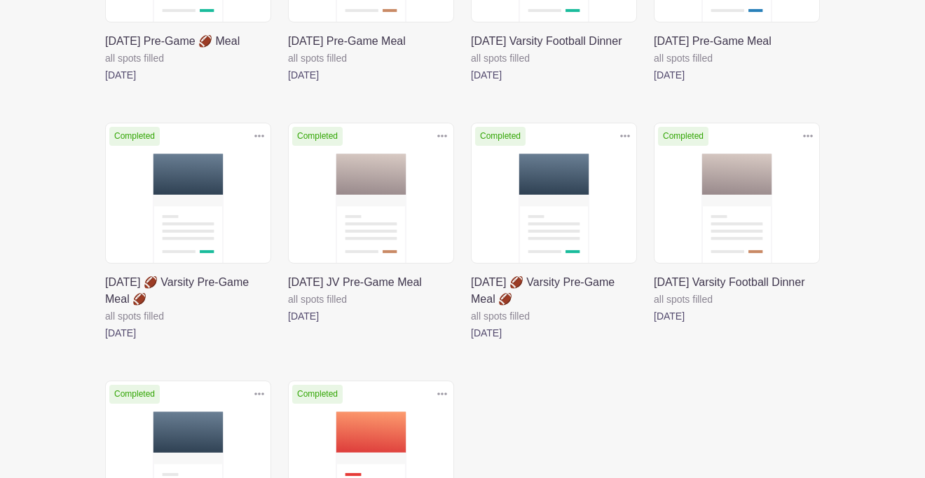
scroll to position [882, 0]
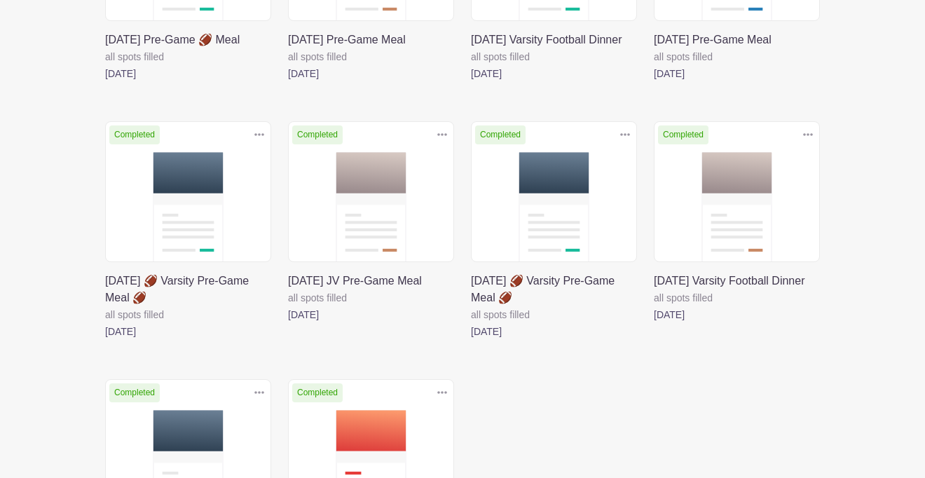
click at [442, 140] on icon at bounding box center [442, 134] width 10 height 11
click at [425, 200] on link "Delete" at bounding box center [396, 188] width 111 height 22
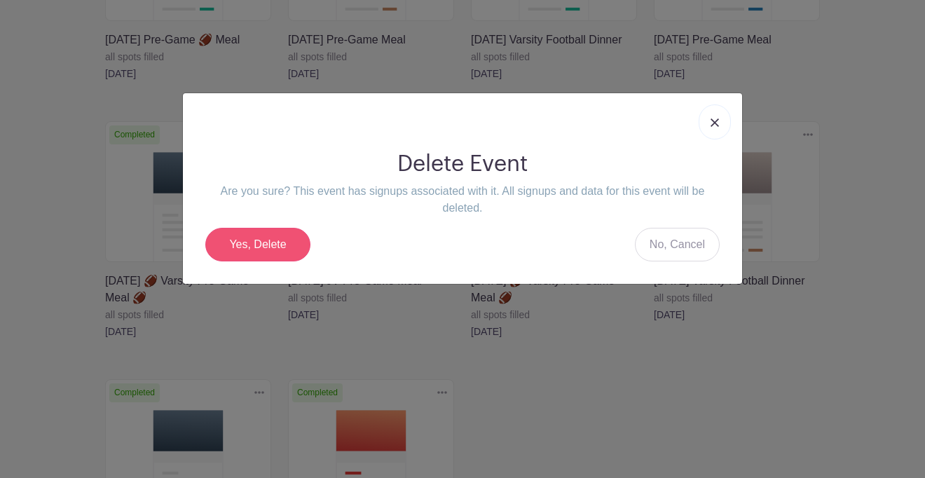
click at [278, 241] on link "Yes, Delete" at bounding box center [257, 245] width 105 height 34
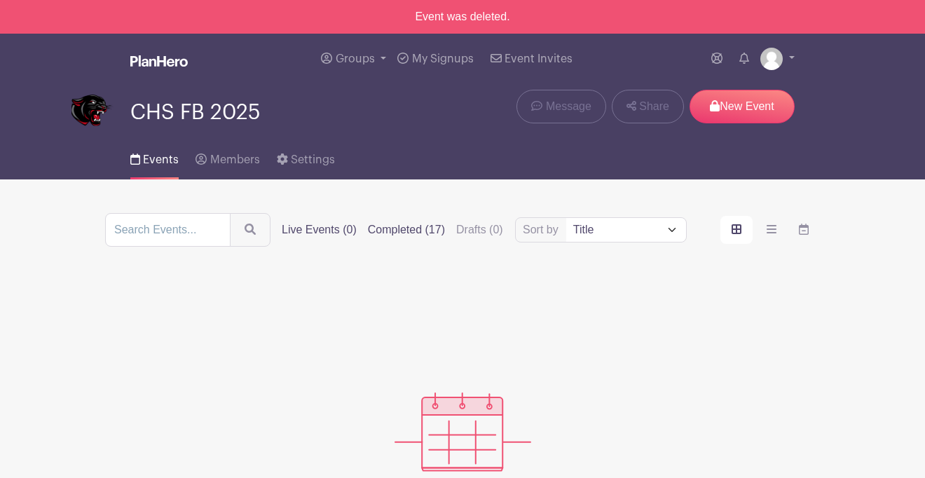
click at [420, 228] on label "Completed (17)" at bounding box center [406, 229] width 77 height 17
click at [0, 0] on input "Completed (17)" at bounding box center [0, 0] width 0 height 0
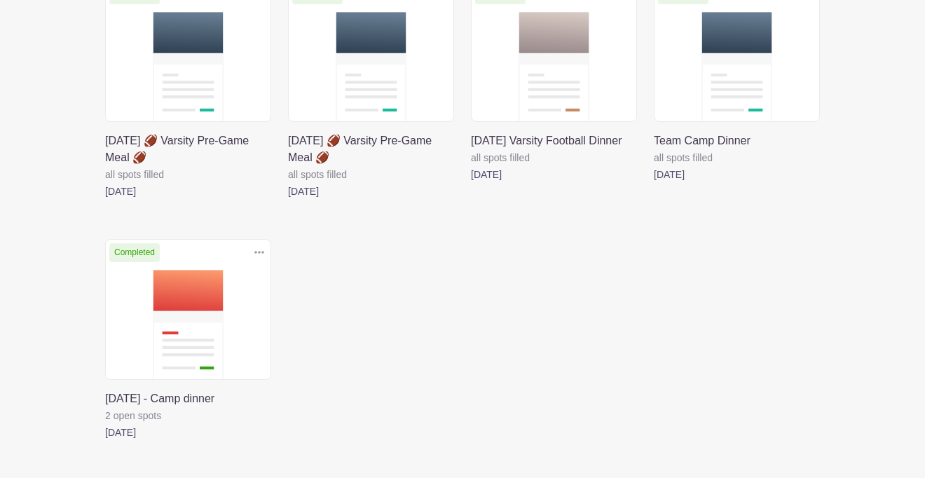
scroll to position [1058, 0]
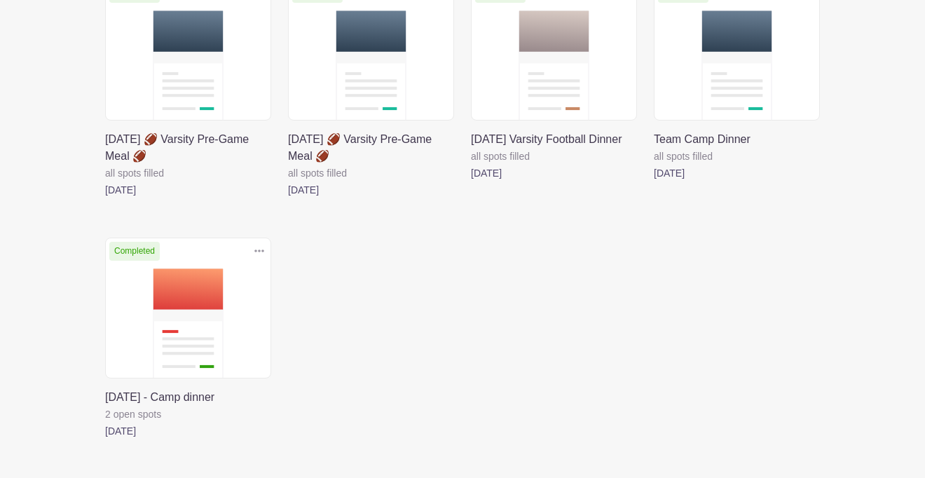
click at [261, 257] on icon at bounding box center [259, 250] width 10 height 11
click at [105, 439] on link at bounding box center [105, 439] width 0 height 0
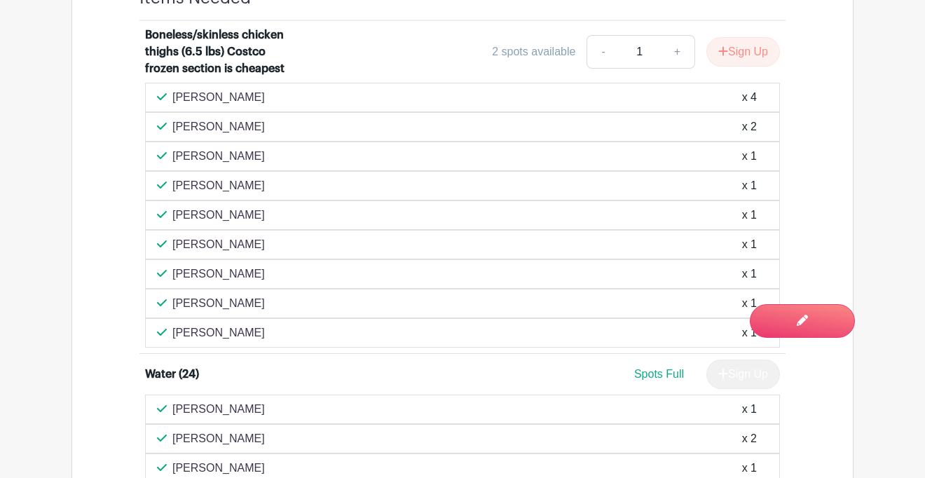
scroll to position [1094, 0]
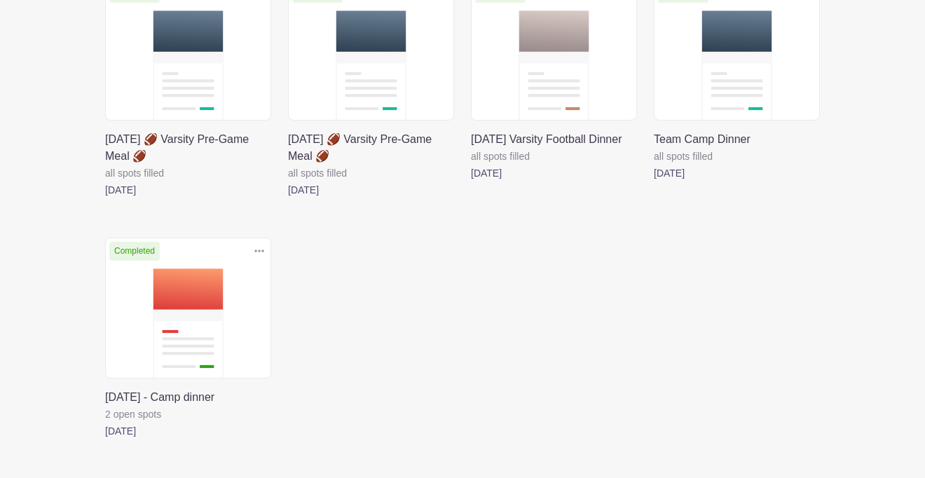
click at [257, 252] on icon at bounding box center [259, 251] width 10 height 3
click at [226, 316] on link "Delete" at bounding box center [213, 305] width 111 height 22
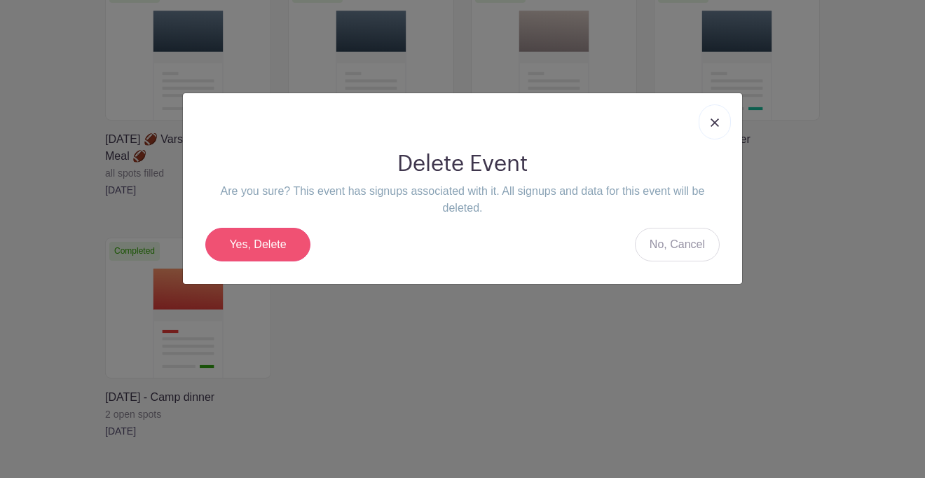
click at [278, 245] on link "Yes, Delete" at bounding box center [257, 245] width 105 height 34
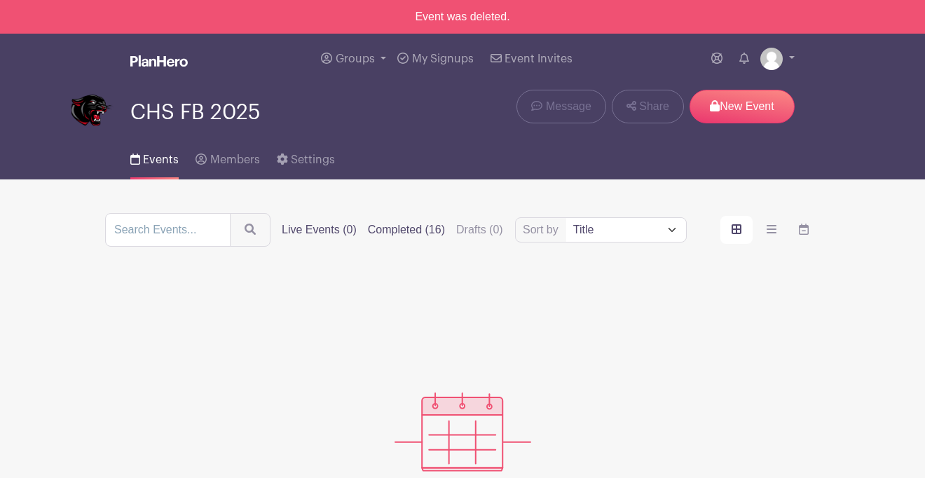
click at [420, 233] on label "Completed (16)" at bounding box center [406, 229] width 77 height 17
click at [0, 0] on input "Completed (16)" at bounding box center [0, 0] width 0 height 0
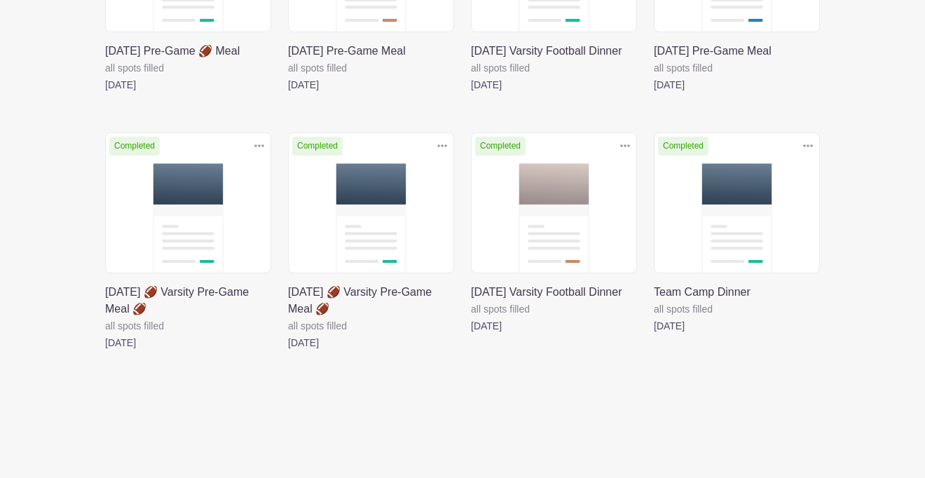
click at [654, 334] on link at bounding box center [654, 334] width 0 height 0
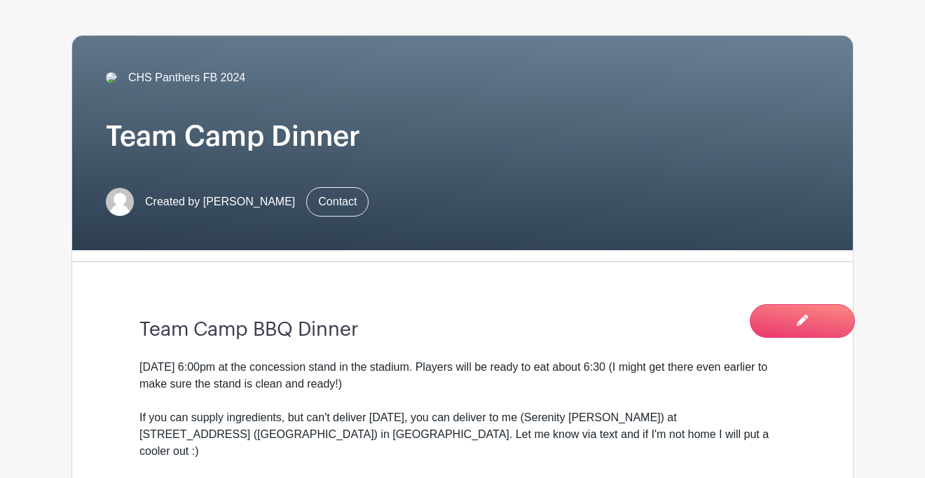
scroll to position [43, 0]
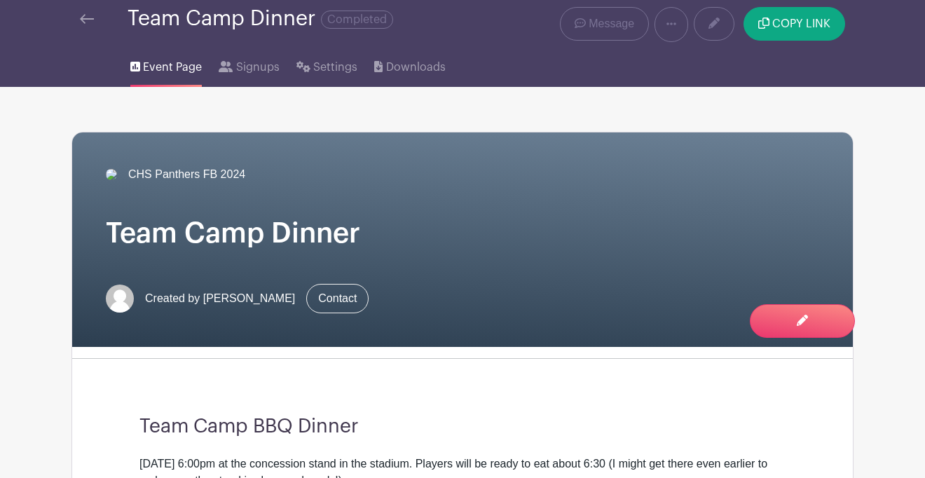
click at [88, 23] on img at bounding box center [87, 19] width 14 height 10
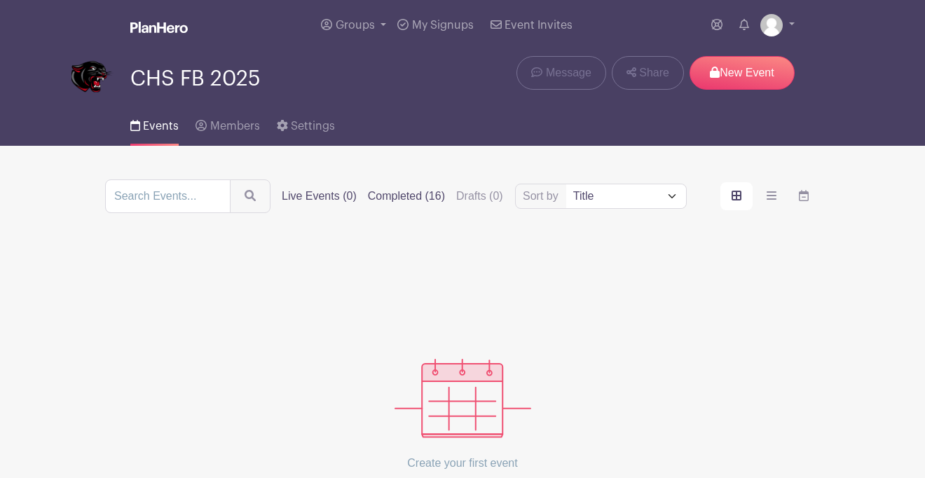
click at [425, 192] on label "Completed (16)" at bounding box center [406, 196] width 77 height 17
click at [0, 0] on input "Completed (16)" at bounding box center [0, 0] width 0 height 0
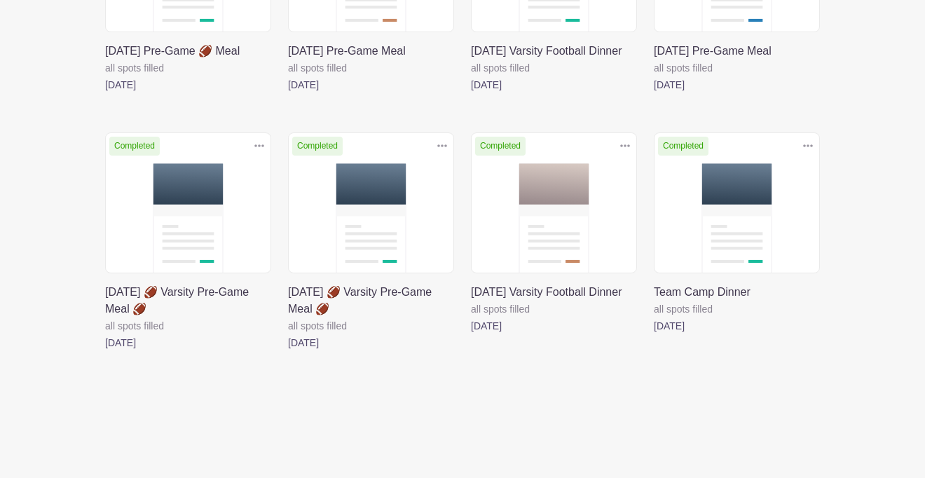
scroll to position [906, 0]
click at [810, 146] on icon at bounding box center [808, 145] width 10 height 11
click at [773, 196] on link "Delete" at bounding box center [762, 200] width 111 height 22
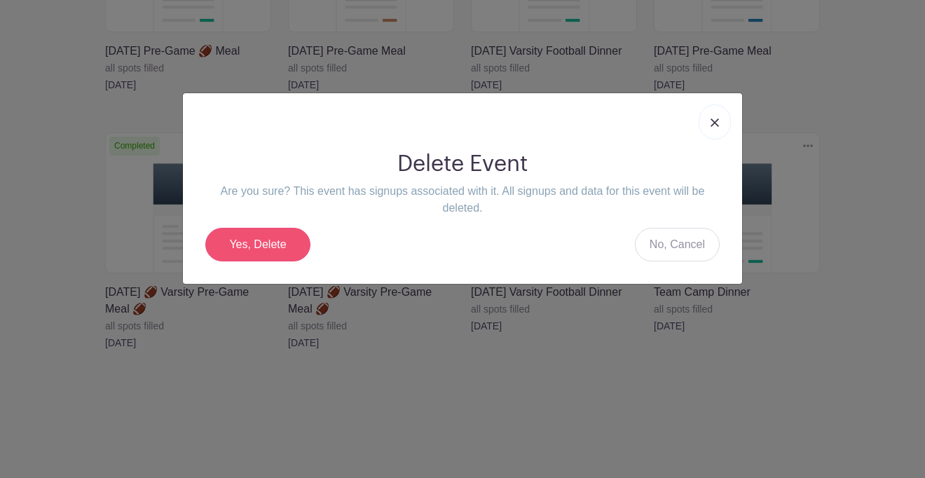
click at [266, 243] on link "Yes, Delete" at bounding box center [257, 245] width 105 height 34
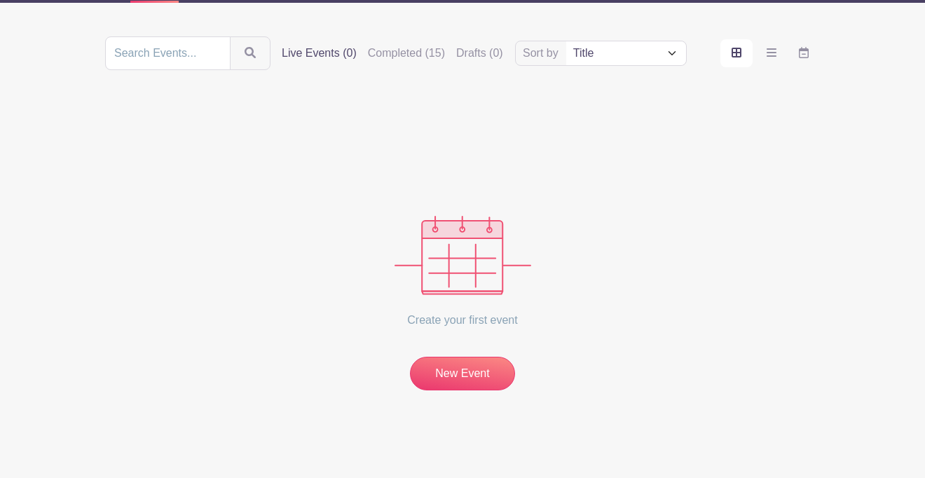
scroll to position [178, 0]
click at [427, 55] on label "Completed (15)" at bounding box center [406, 53] width 77 height 17
click at [0, 0] on input "Completed (15)" at bounding box center [0, 0] width 0 height 0
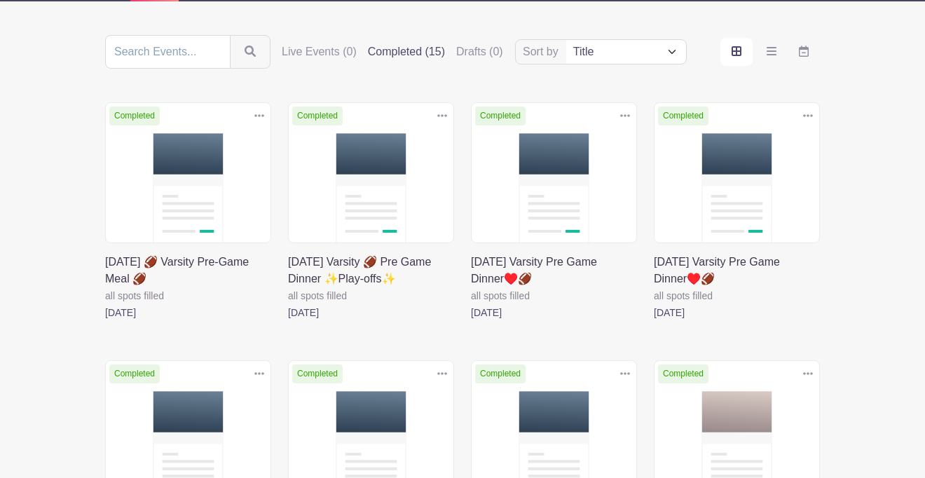
select select "last_added"
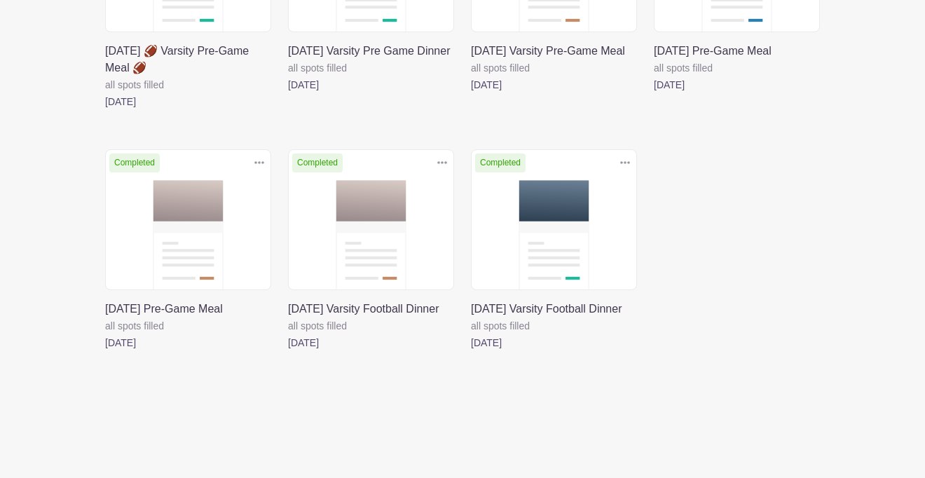
scroll to position [940, 0]
click at [471, 351] on link at bounding box center [471, 351] width 0 height 0
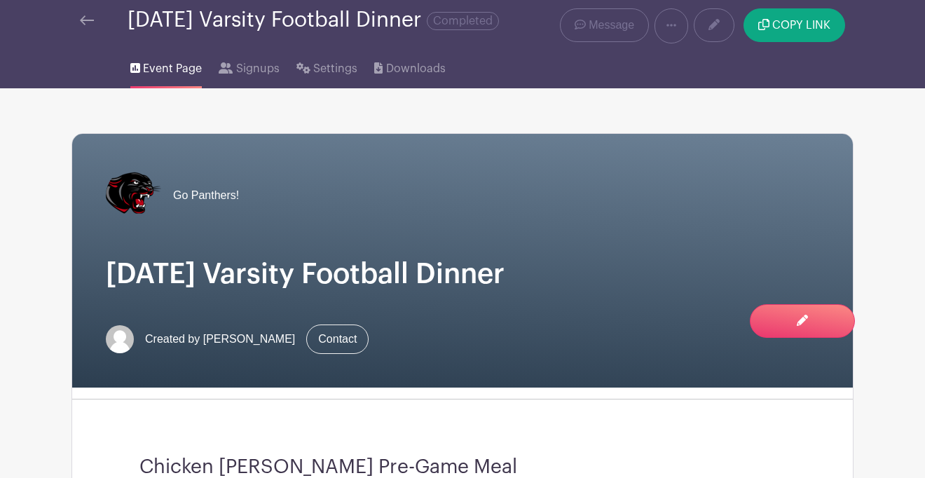
scroll to position [453, 0]
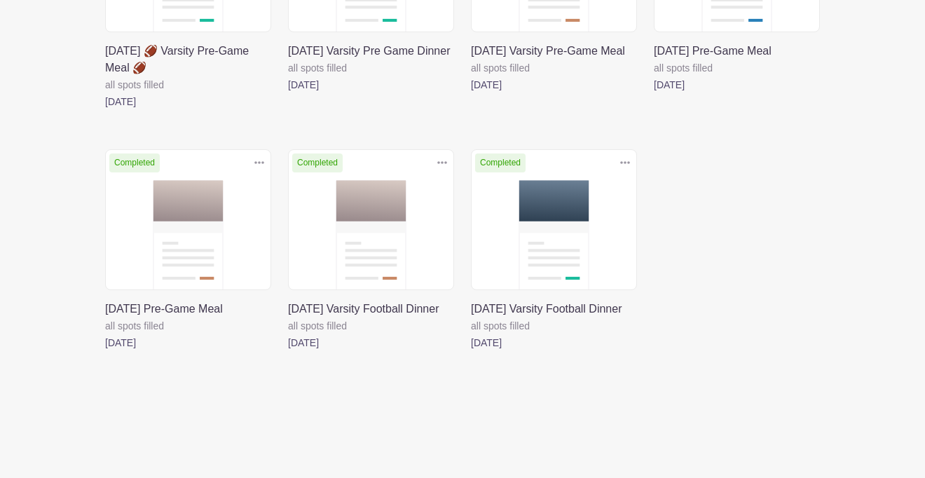
scroll to position [940, 0]
click at [630, 151] on link at bounding box center [625, 162] width 21 height 23
click at [597, 205] on link "Delete" at bounding box center [579, 216] width 111 height 22
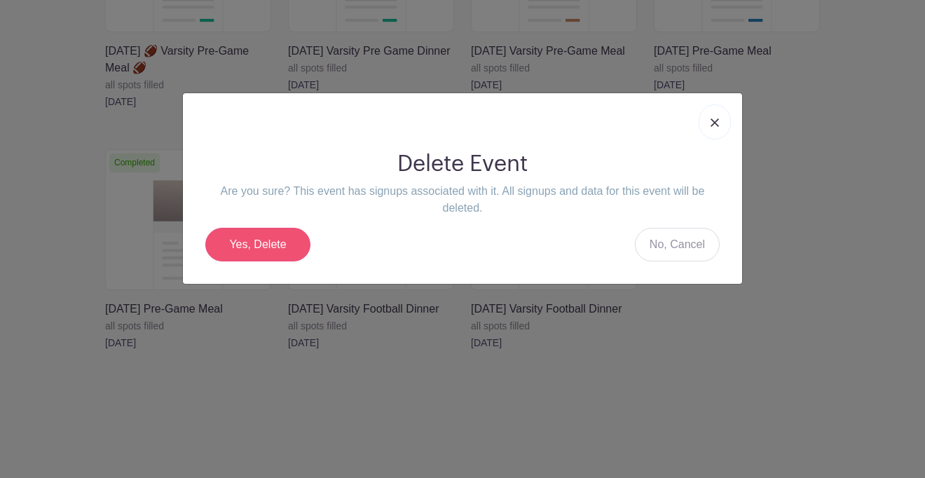
click at [241, 245] on link "Yes, Delete" at bounding box center [257, 245] width 105 height 34
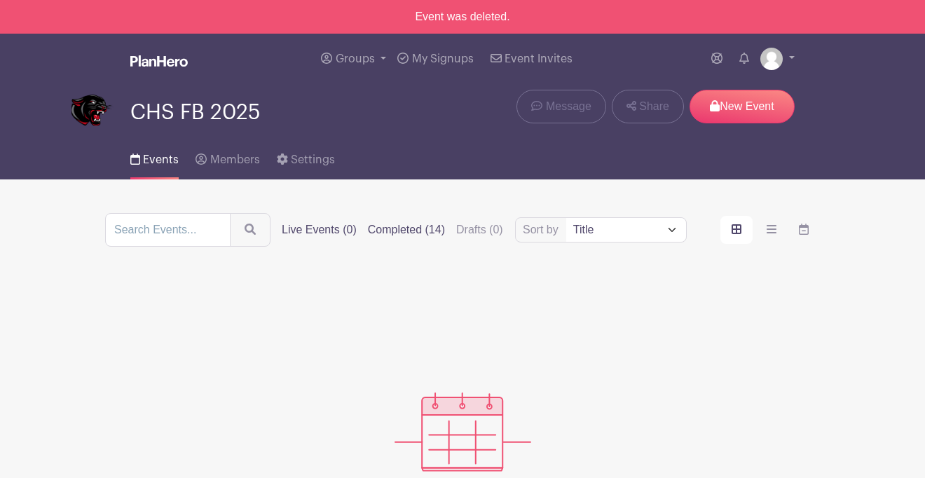
click at [423, 233] on label "Completed (14)" at bounding box center [406, 229] width 77 height 17
click at [0, 0] on input "Completed (14)" at bounding box center [0, 0] width 0 height 0
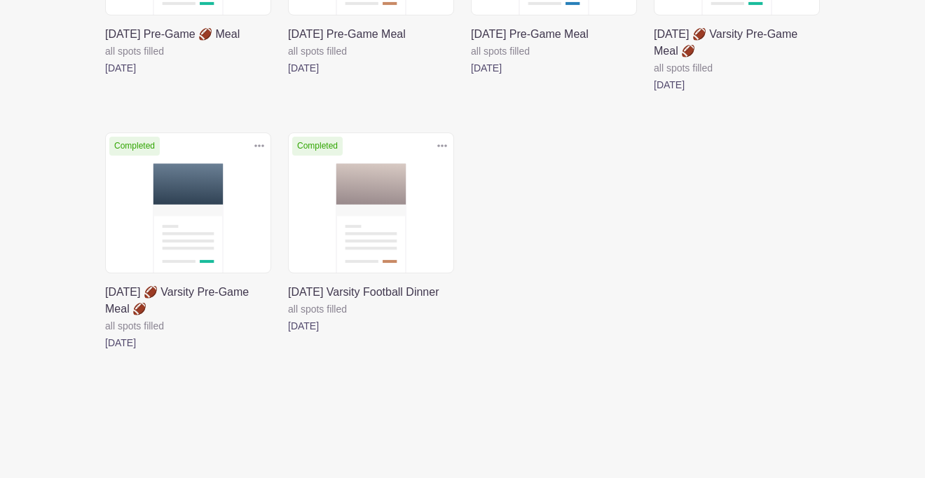
scroll to position [940, 0]
click at [288, 334] on link at bounding box center [288, 334] width 0 height 0
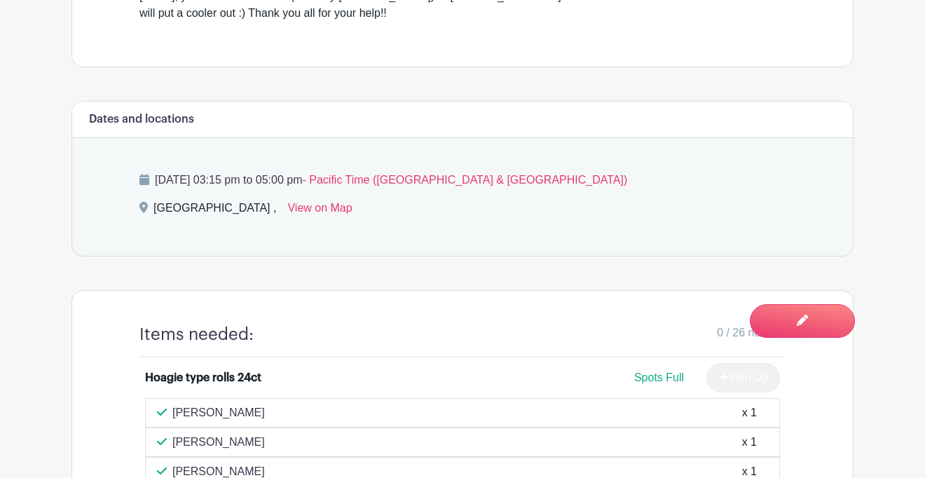
scroll to position [395, 0]
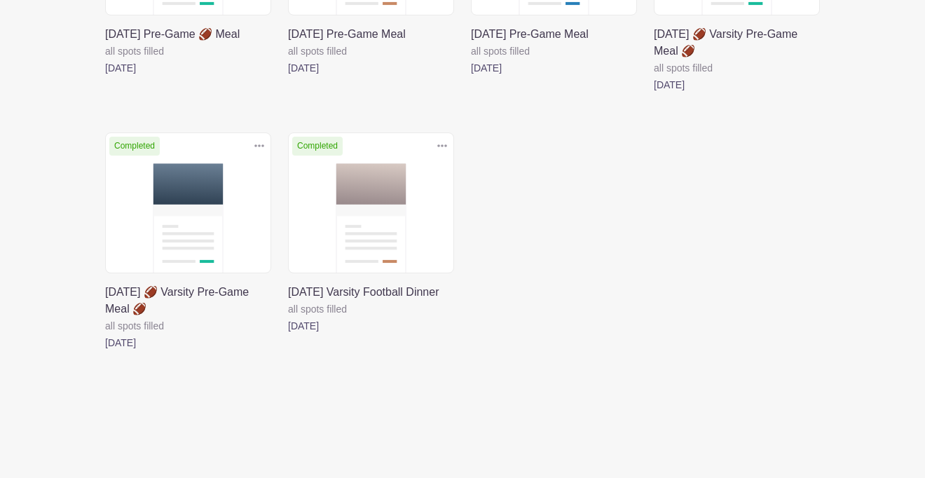
scroll to position [940, 0]
click at [445, 147] on icon at bounding box center [442, 145] width 10 height 11
click at [409, 191] on link "Delete" at bounding box center [396, 200] width 111 height 22
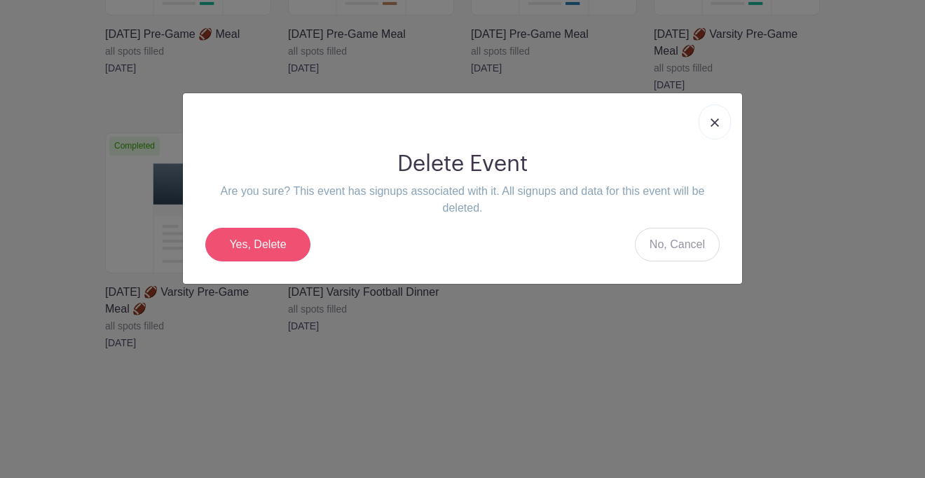
click at [266, 250] on link "Yes, Delete" at bounding box center [257, 245] width 105 height 34
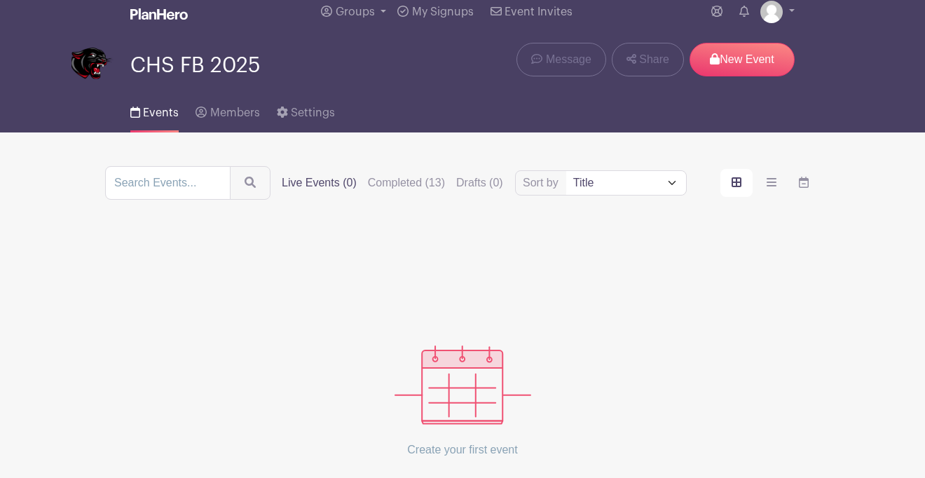
scroll to position [63, 0]
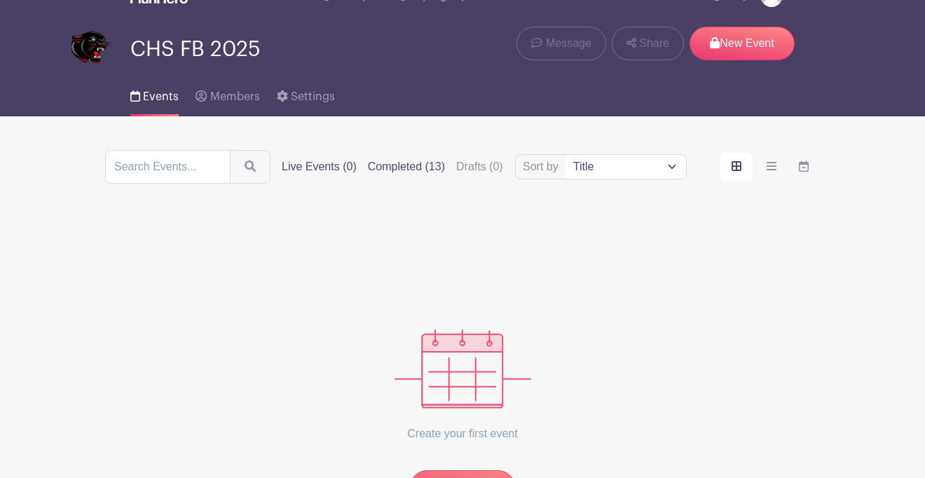
click at [428, 164] on label "Completed (13)" at bounding box center [406, 166] width 77 height 17
click at [0, 0] on input "Completed (13)" at bounding box center [0, 0] width 0 height 0
